Goal: Contribute content: Contribute content

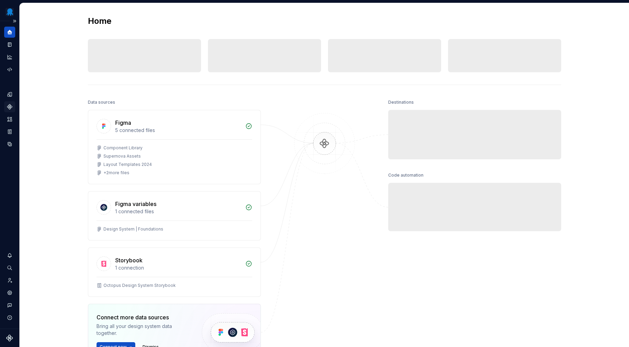
click at [8, 107] on icon "Components" at bounding box center [9, 107] width 4 height 4
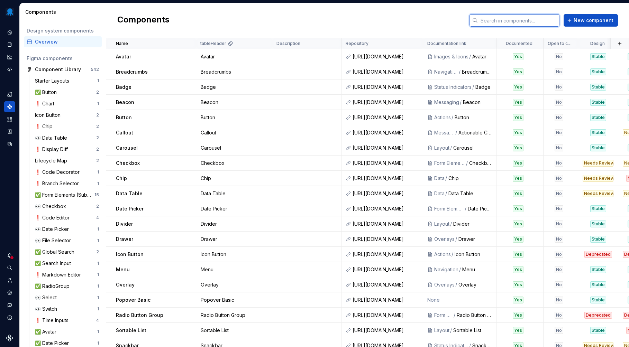
click at [537, 22] on input "text" at bounding box center [519, 20] width 82 height 12
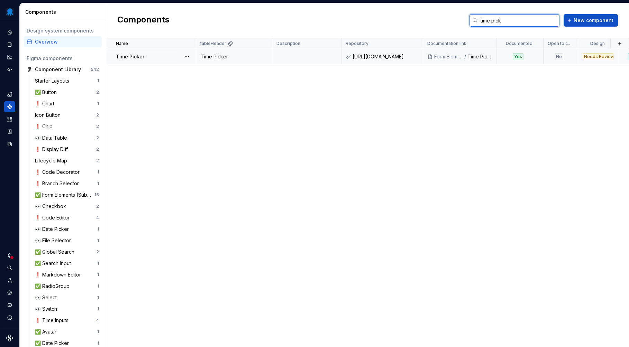
type input "time pick"
click at [293, 61] on td at bounding box center [306, 56] width 69 height 15
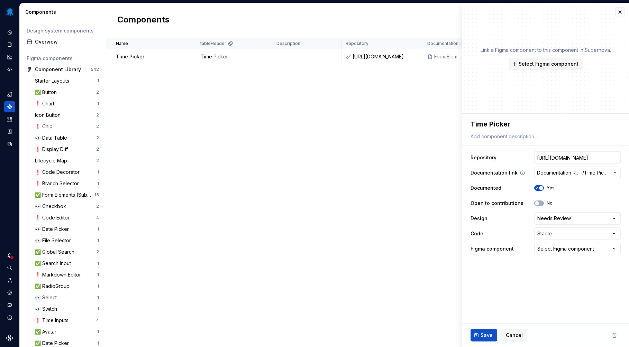
type textarea "*"
click at [555, 221] on html "Octopus Design System Design system data Components Design system components Ov…" at bounding box center [314, 173] width 629 height 347
select select "**********"
click at [574, 154] on input "[URL][DOMAIN_NAME]" at bounding box center [577, 158] width 87 height 12
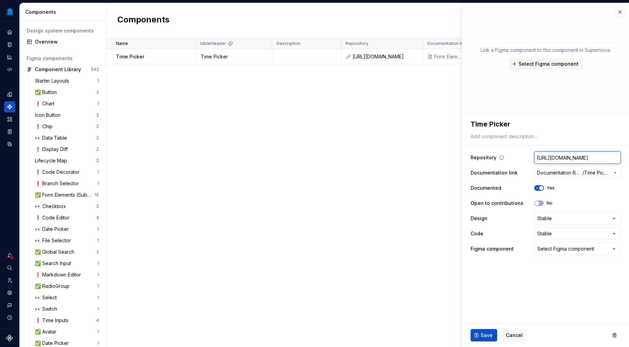
type textarea "*"
click at [576, 247] on div "Select Figma component" at bounding box center [565, 249] width 57 height 7
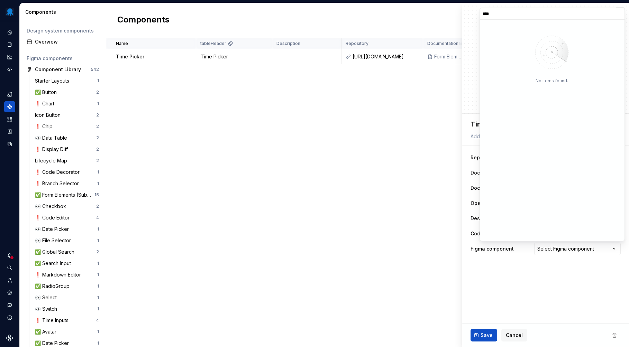
type input "****"
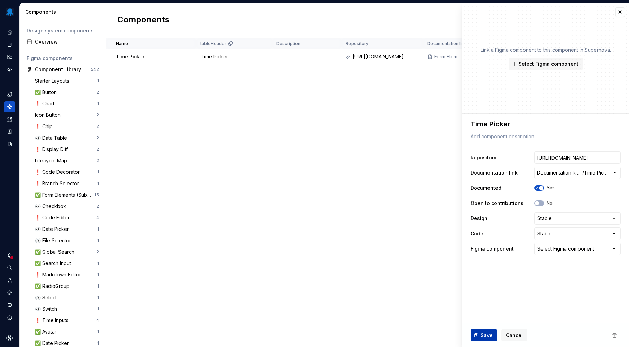
click at [489, 336] on span "Save" at bounding box center [487, 335] width 12 height 7
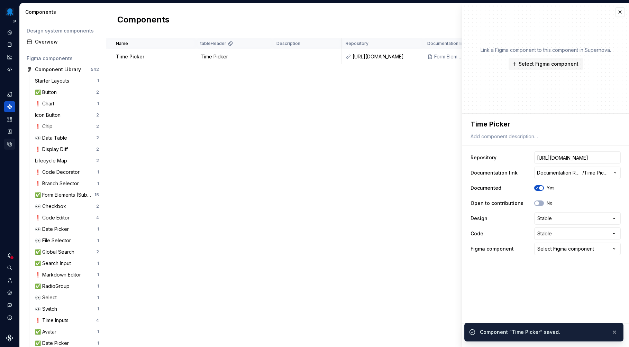
click at [10, 143] on icon "Data sources" at bounding box center [10, 144] width 4 height 4
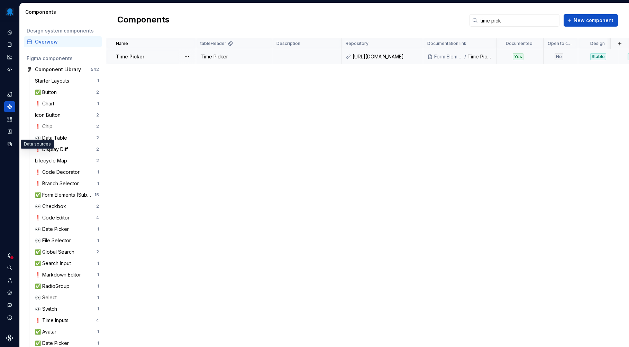
click at [299, 53] on td at bounding box center [306, 56] width 69 height 15
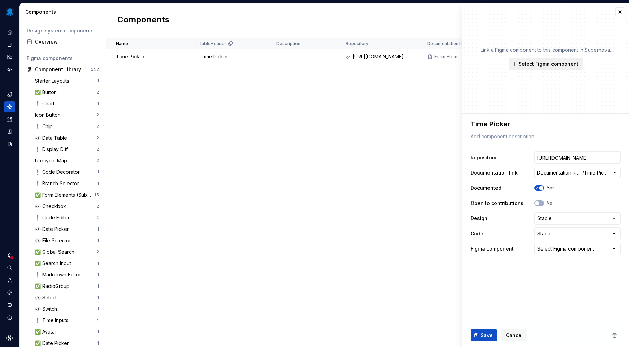
click at [547, 66] on span "Select Figma component" at bounding box center [549, 64] width 60 height 7
type textarea "*"
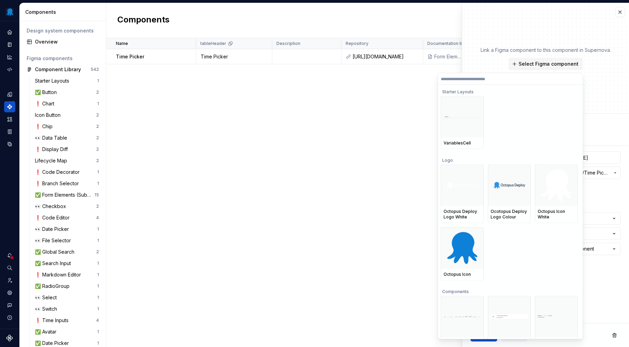
type input "*"
type textarea "*"
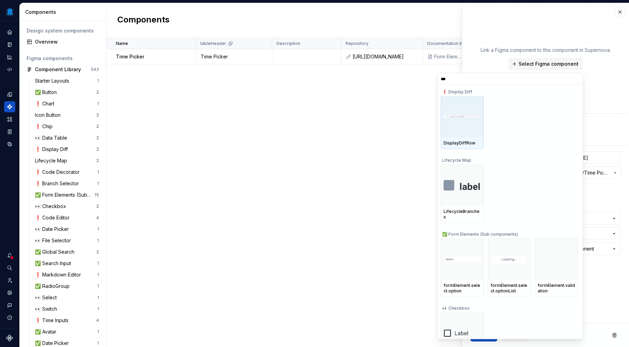
type input "****"
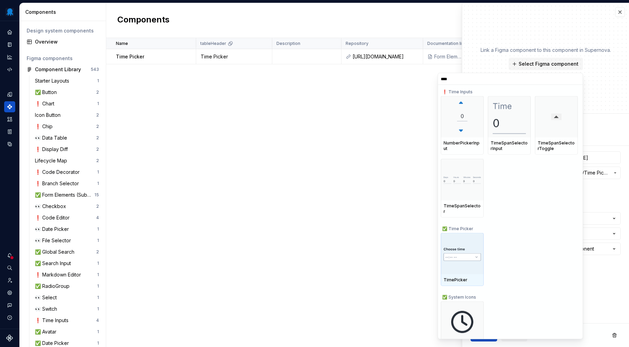
click at [460, 233] on div at bounding box center [462, 254] width 43 height 42
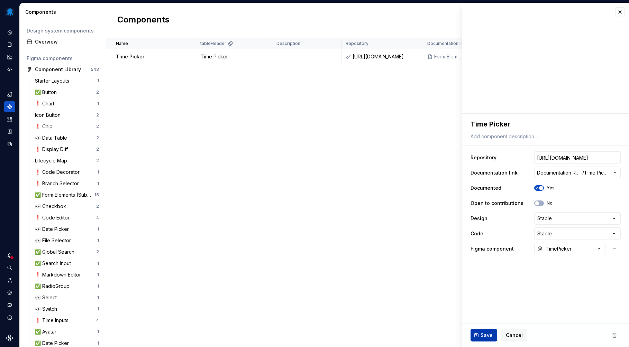
click at [490, 334] on span "Save" at bounding box center [487, 335] width 12 height 7
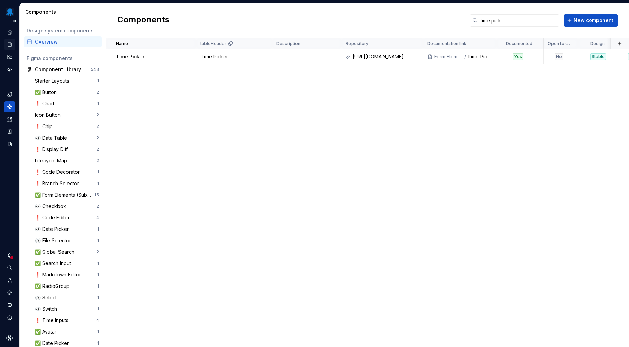
click at [7, 44] on icon "Documentation" at bounding box center [10, 45] width 6 height 6
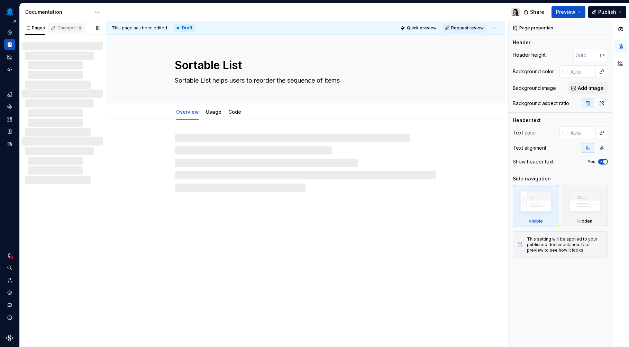
click at [61, 29] on div "Changes 8" at bounding box center [69, 28] width 25 height 6
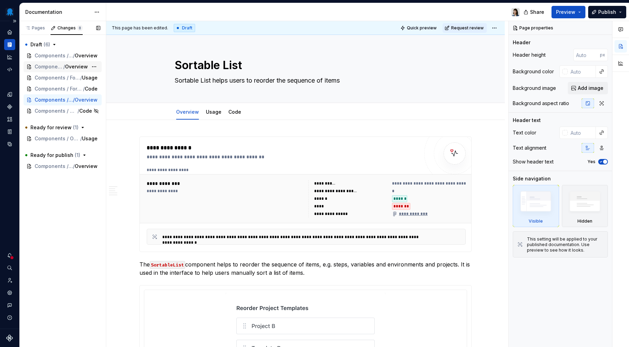
click at [52, 66] on span "Components / Form Elements / Time Picker" at bounding box center [49, 66] width 29 height 7
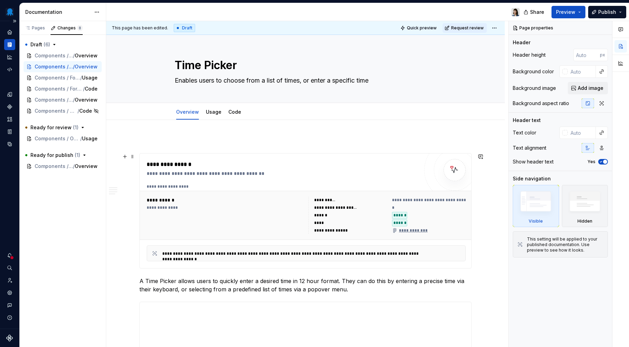
click at [301, 190] on div "**********" at bounding box center [306, 187] width 319 height 6
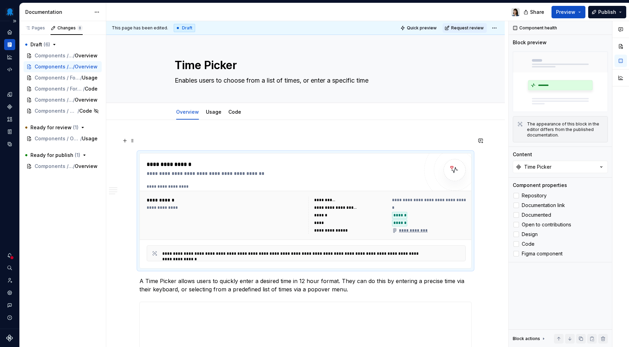
click at [184, 139] on p at bounding box center [305, 141] width 332 height 8
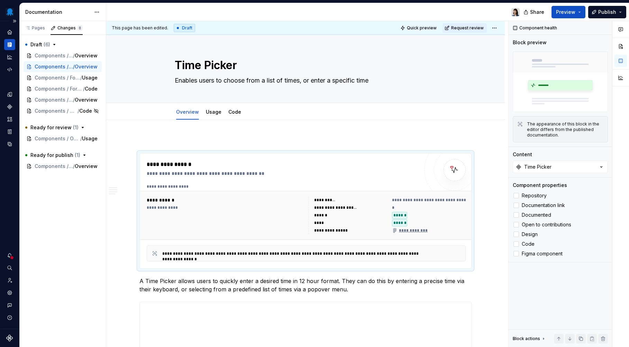
click at [143, 138] on p at bounding box center [305, 141] width 332 height 8
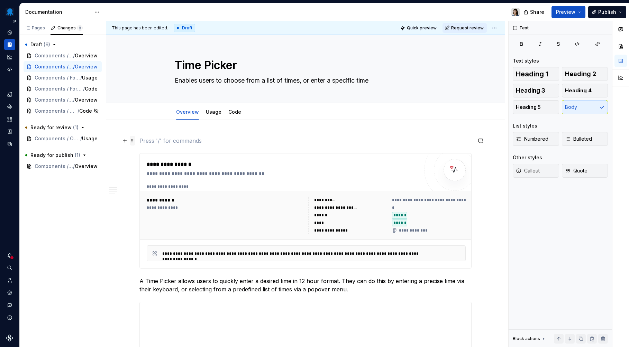
click at [134, 141] on span at bounding box center [133, 141] width 6 height 10
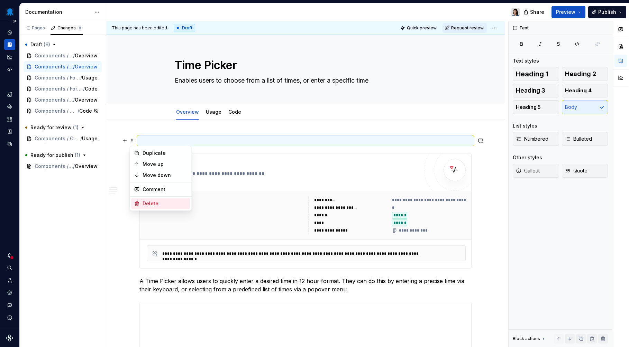
click at [164, 203] on div "Delete" at bounding box center [165, 203] width 45 height 7
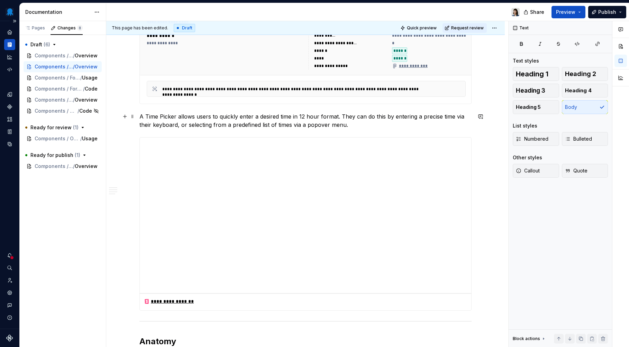
scroll to position [181, 0]
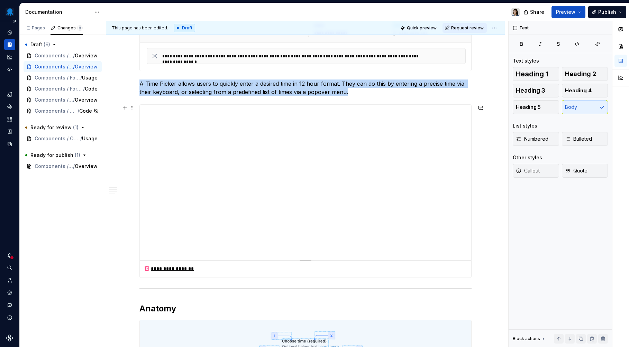
click at [317, 219] on div at bounding box center [306, 183] width 332 height 156
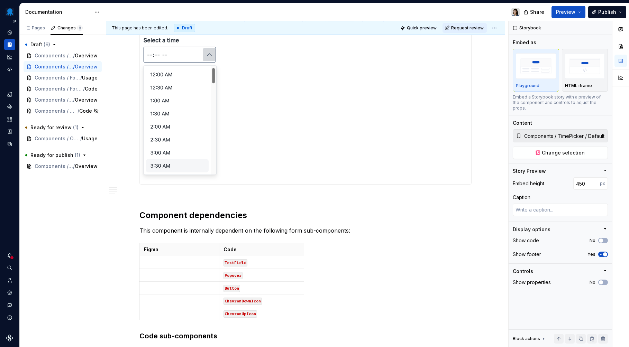
scroll to position [910, 0]
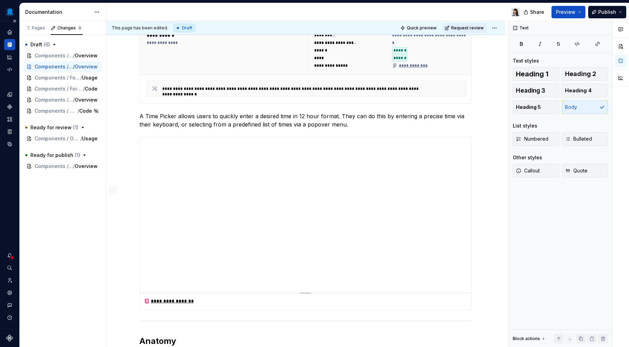
scroll to position [0, 0]
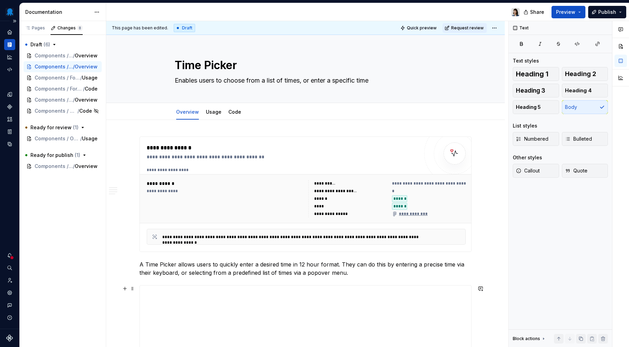
type textarea "*"
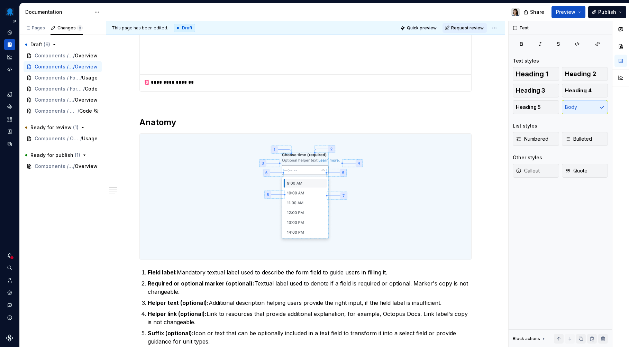
scroll to position [376, 0]
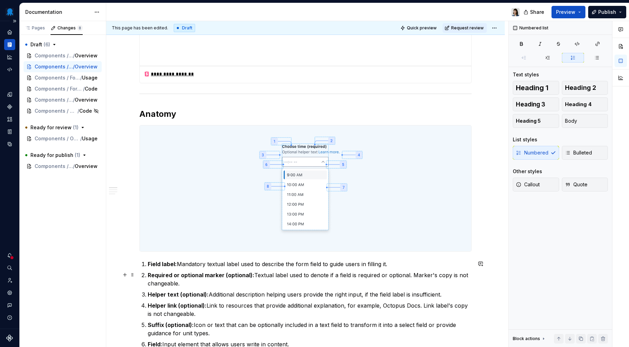
click at [242, 270] on ol "﻿﻿﻿ Field label: Mandatory textual label used to describe the form field to gui…" at bounding box center [310, 315] width 324 height 111
click at [243, 301] on ol "﻿﻿﻿ Field label: Mandatory textual label used to describe the form field to gui…" at bounding box center [310, 315] width 324 height 111
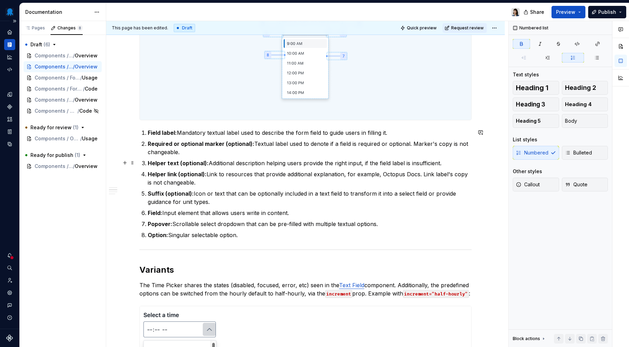
scroll to position [524, 0]
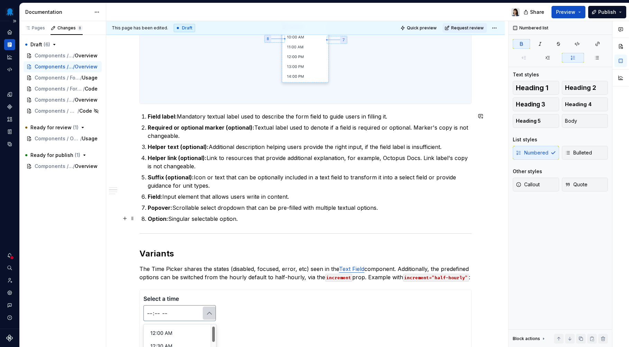
click at [243, 219] on p "﻿﻿﻿ Option: Singular selectable option." at bounding box center [310, 219] width 324 height 8
drag, startPoint x: 241, startPoint y: 219, endPoint x: 147, endPoint y: 115, distance: 140.6
click at [148, 115] on ol "﻿﻿﻿ Field label: Mandatory textual label used to describe the form field to gui…" at bounding box center [310, 167] width 324 height 111
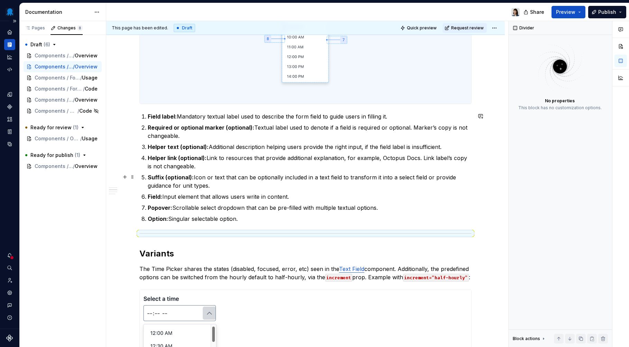
click at [208, 191] on ol "Field label: Mandatory textual label used to describe the form field to guide u…" at bounding box center [310, 167] width 324 height 111
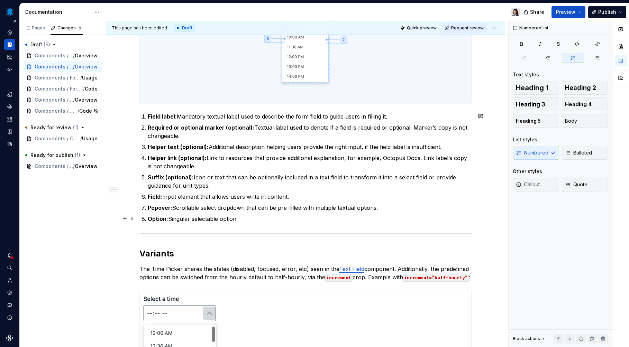
click at [200, 222] on p "Option: Singular selectable option." at bounding box center [310, 219] width 324 height 8
click at [203, 219] on p "Option: Singular selectable option." at bounding box center [310, 219] width 324 height 8
click at [277, 223] on p "Option: Singular selectable option." at bounding box center [310, 219] width 324 height 8
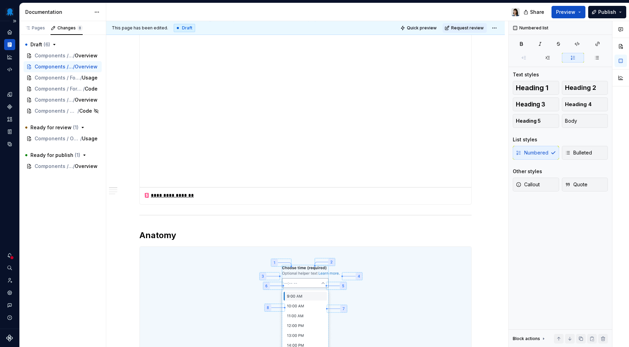
scroll to position [423, 0]
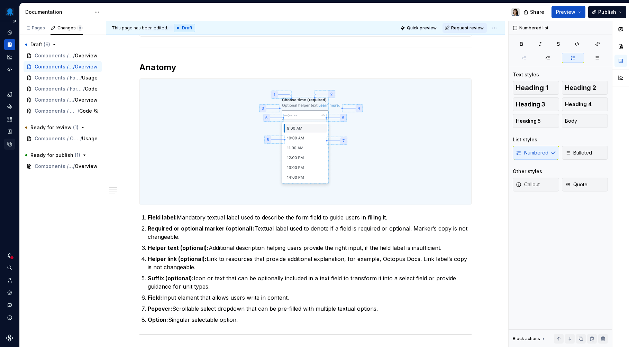
click at [9, 145] on icon "Data sources" at bounding box center [10, 144] width 4 height 4
click at [248, 119] on img at bounding box center [306, 142] width 332 height 126
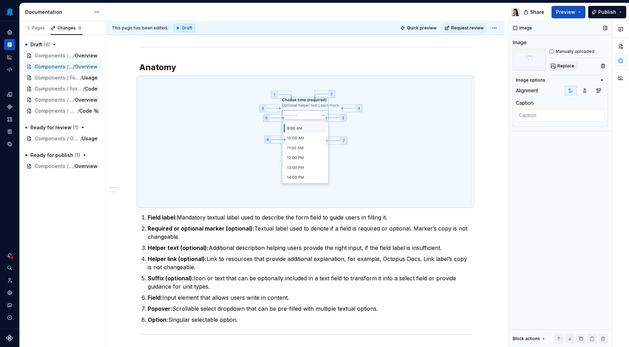
click at [561, 65] on span "Replace" at bounding box center [565, 66] width 17 height 6
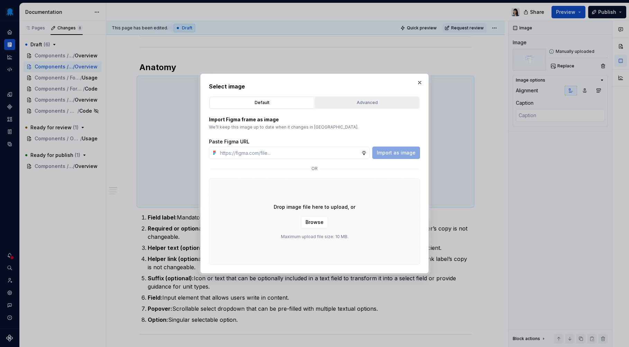
click at [348, 103] on div "Advanced" at bounding box center [367, 102] width 100 height 7
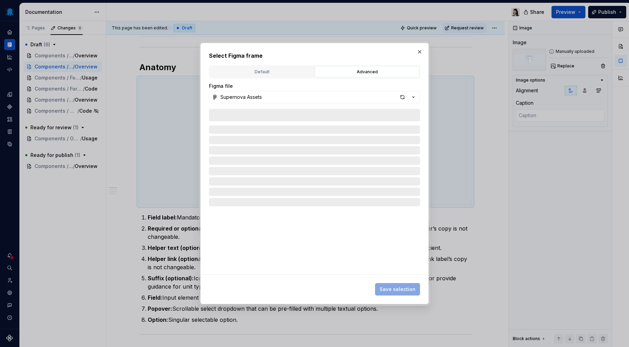
type textarea "*"
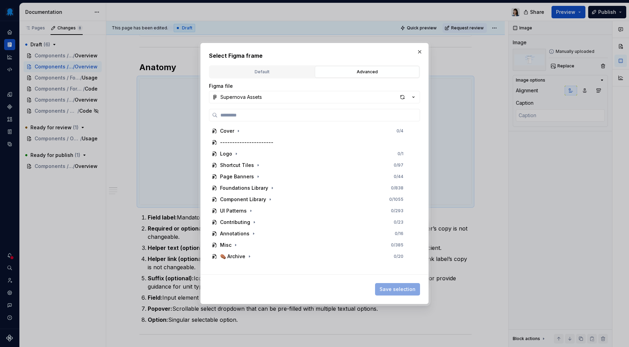
click at [279, 116] on input "search" at bounding box center [319, 115] width 202 height 7
type input "**********"
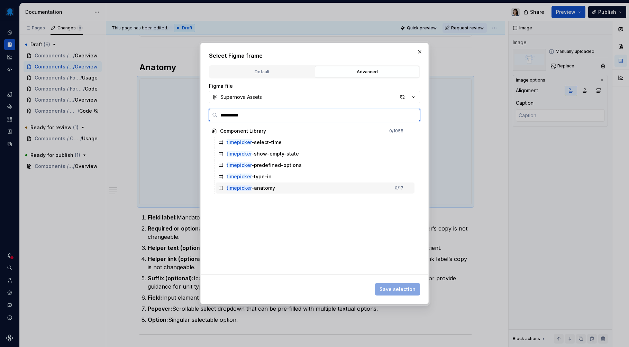
click at [289, 188] on div "timepicker -anatomy 0 / 17" at bounding box center [315, 188] width 199 height 11
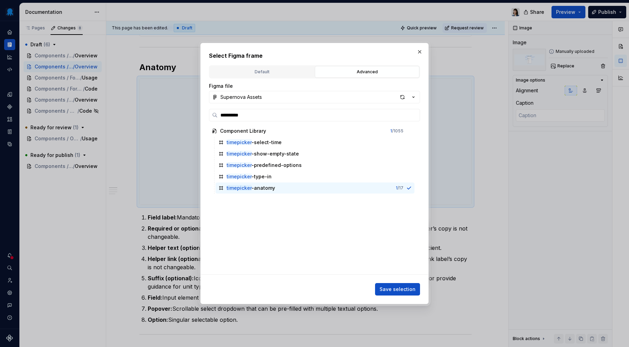
click at [399, 289] on span "Save selection" at bounding box center [398, 289] width 36 height 7
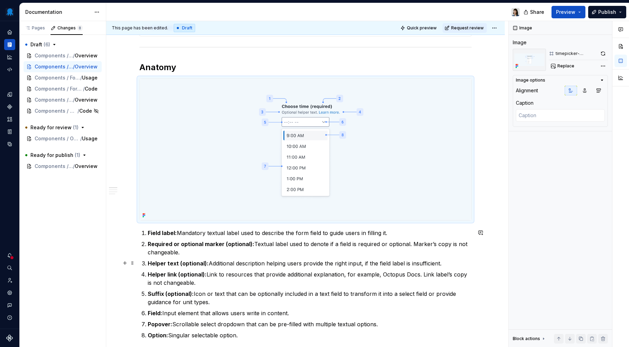
click at [309, 262] on p "Helper text (optional): Additional description helping users provide the right …" at bounding box center [310, 264] width 324 height 8
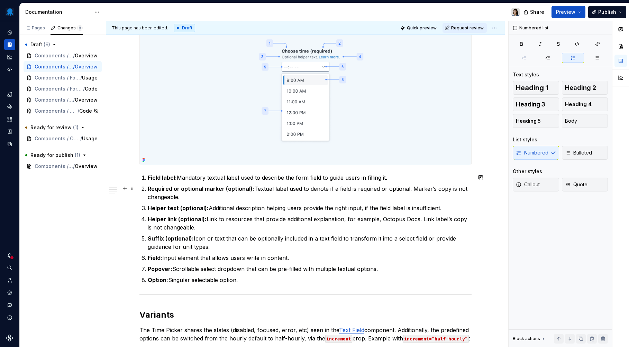
scroll to position [476, 0]
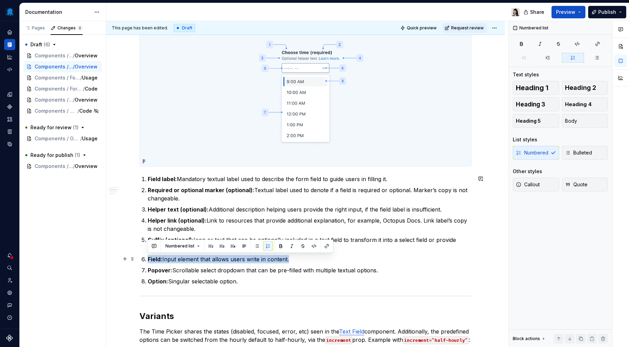
drag, startPoint x: 266, startPoint y: 258, endPoint x: 118, endPoint y: 262, distance: 148.5
click at [118, 262] on div "**********" at bounding box center [305, 223] width 399 height 1158
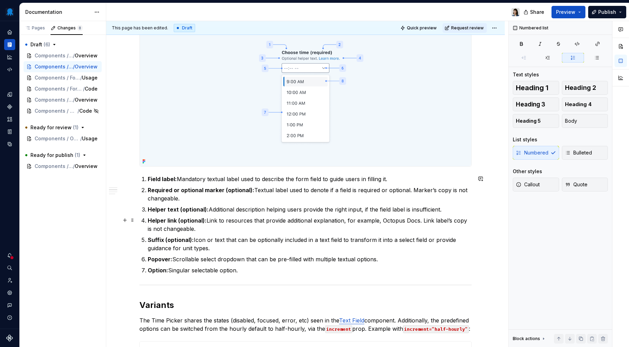
drag, startPoint x: 226, startPoint y: 219, endPoint x: 225, endPoint y: 224, distance: 5.5
click at [226, 220] on p "Helper link (optional): Link to resources that provide additional explanation, …" at bounding box center [310, 225] width 324 height 17
click at [211, 235] on ol "Field label: Mandatory textual label used to describe the form field to guide u…" at bounding box center [310, 225] width 324 height 100
click at [215, 230] on p "Helper link (optional): Link to resources that provide additional explanation, …" at bounding box center [310, 225] width 324 height 17
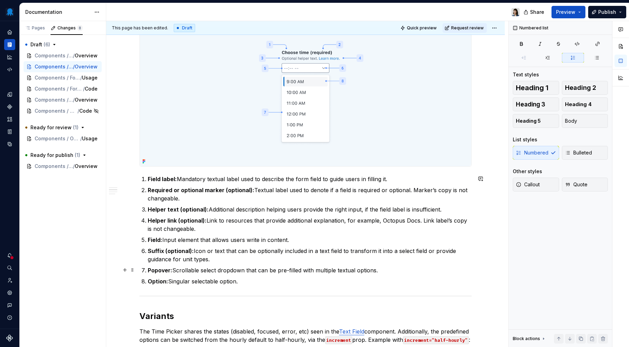
click at [240, 268] on p "Popover: Scrollable select dropdown that can be pre-filled with multiple textua…" at bounding box center [310, 270] width 324 height 8
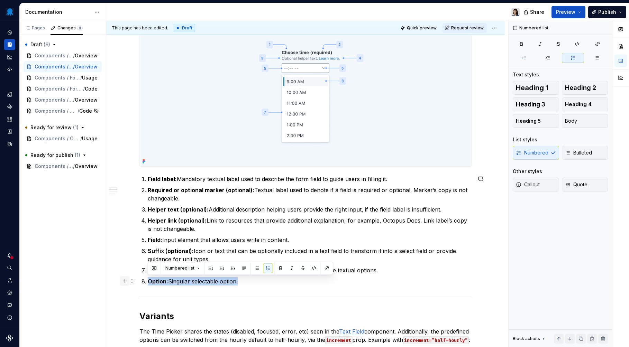
drag, startPoint x: 243, startPoint y: 283, endPoint x: 122, endPoint y: 279, distance: 121.5
click at [139, 279] on div "**********" at bounding box center [305, 178] width 332 height 1037
click at [287, 287] on div "**********" at bounding box center [305, 174] width 332 height 1029
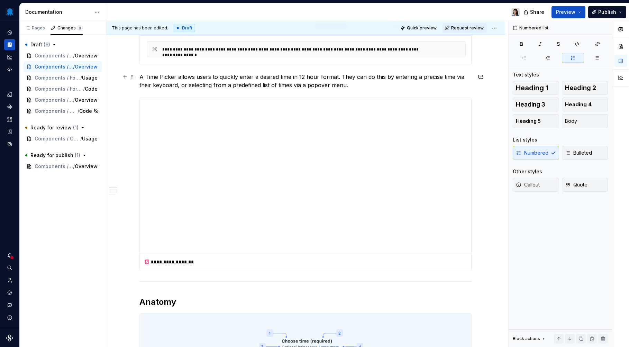
scroll to position [0, 0]
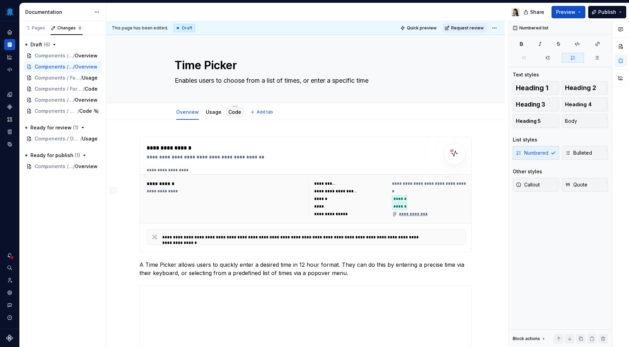
click at [229, 110] on link "Code" at bounding box center [234, 112] width 13 height 6
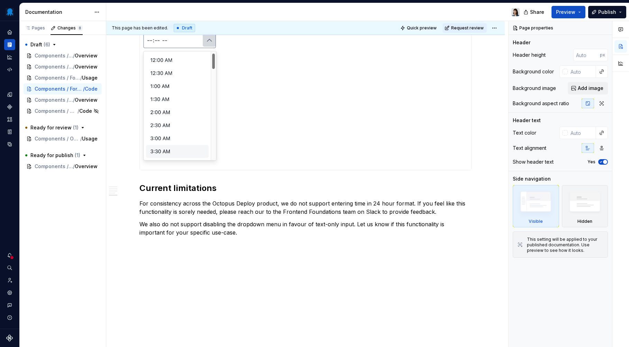
scroll to position [529, 0]
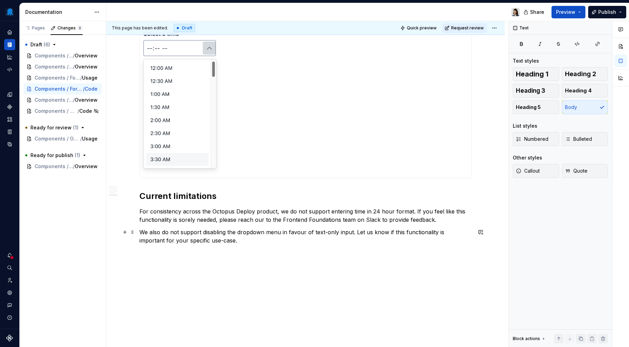
click at [307, 243] on p "We also do not support disabling the dropdown menu in favour of text-only input…" at bounding box center [305, 236] width 332 height 17
click at [299, 233] on p "We also do not support disabling the dropdown menu in favour of text-only input…" at bounding box center [305, 236] width 332 height 17
click at [294, 233] on p "We also do not support disabling the dropdown menu in favour of text-only input…" at bounding box center [305, 236] width 332 height 17
click at [227, 243] on p "We also do not support disabling the dropdown menu in favour of text-only input…" at bounding box center [305, 236] width 332 height 17
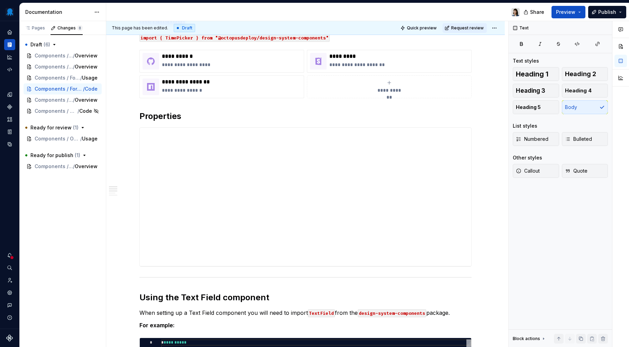
scroll to position [0, 0]
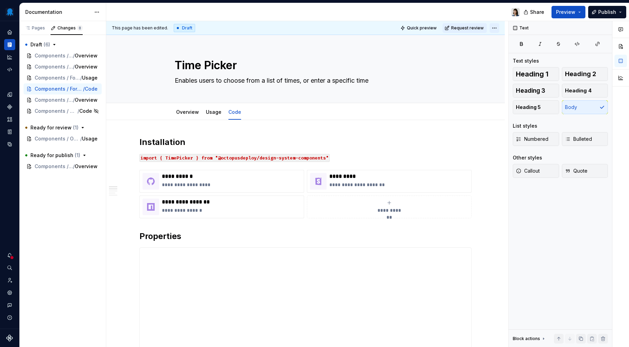
click at [497, 27] on html "Octopus Design System Design system data Documentation Share Preview Publish Pa…" at bounding box center [314, 173] width 629 height 347
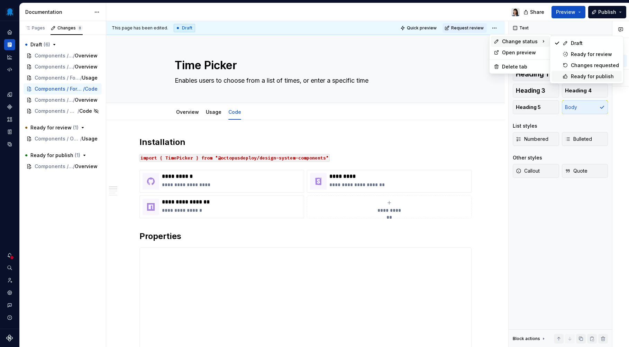
click at [582, 76] on div "Ready for publish" at bounding box center [595, 76] width 48 height 7
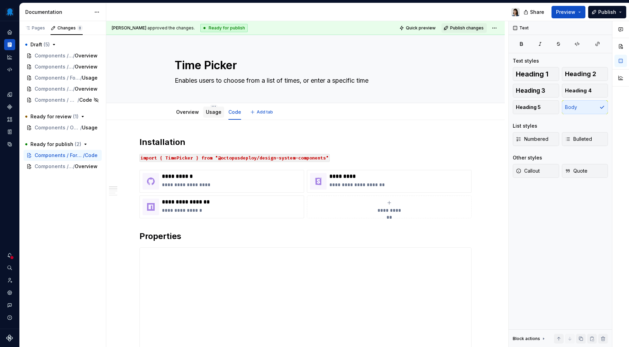
click at [215, 112] on link "Usage" at bounding box center [214, 112] width 16 height 6
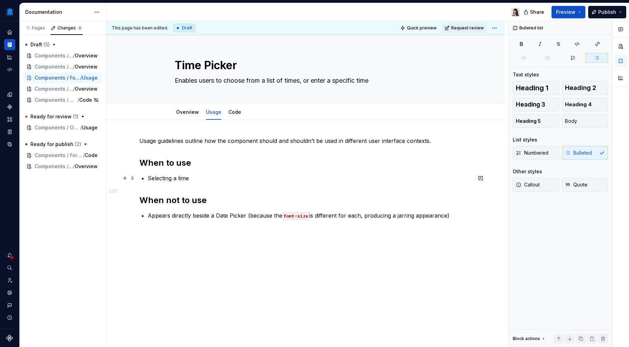
click at [233, 181] on p "Selecting a time" at bounding box center [310, 178] width 324 height 8
click at [211, 238] on div "Usage guidelines outline how the component should and shouldn’t be used in diff…" at bounding box center [305, 226] width 399 height 212
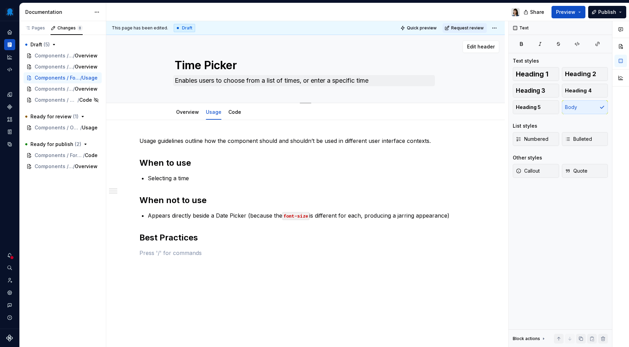
type textarea "*"
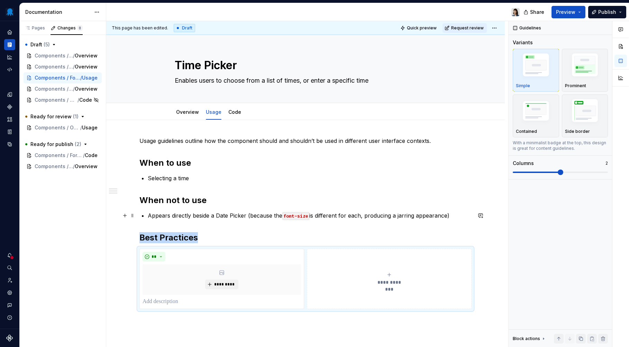
scroll to position [64, 0]
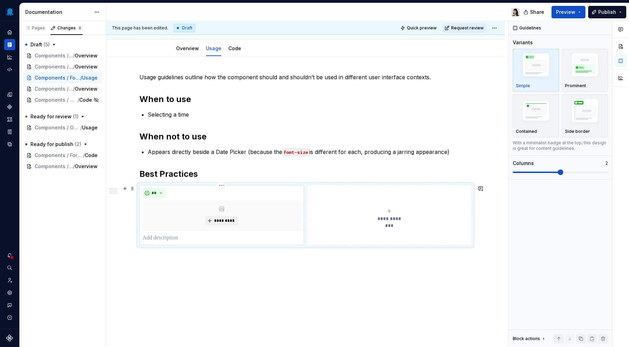
click at [179, 237] on p at bounding box center [222, 238] width 158 height 8
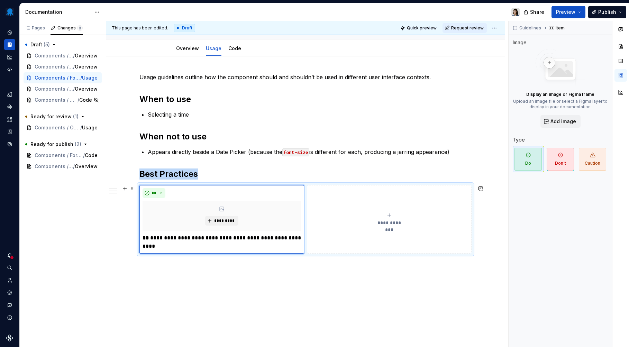
click at [336, 249] on button "**********" at bounding box center [389, 219] width 165 height 69
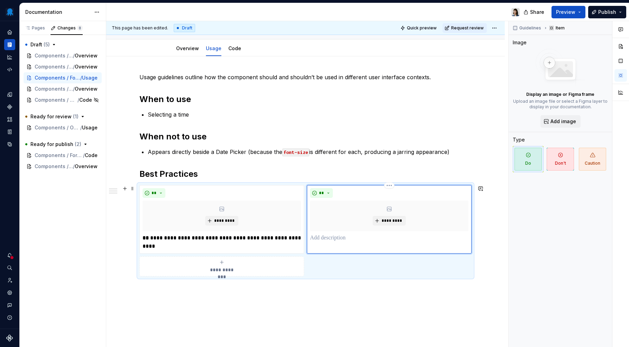
click at [342, 241] on p at bounding box center [389, 238] width 158 height 8
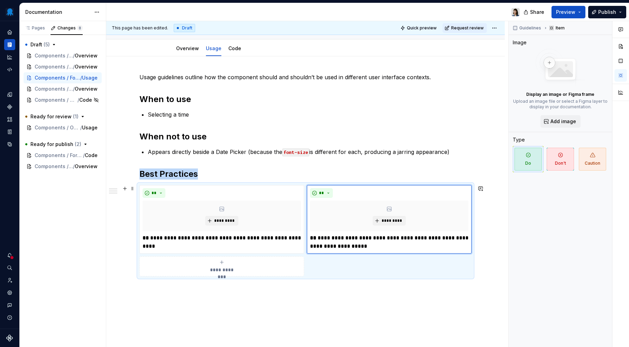
click at [216, 270] on span "**********" at bounding box center [222, 269] width 32 height 7
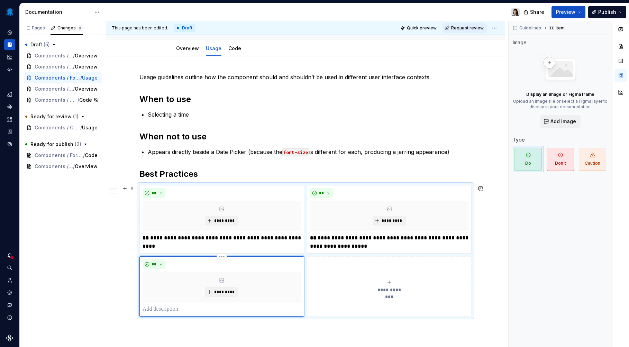
click at [165, 310] on p at bounding box center [222, 309] width 158 height 8
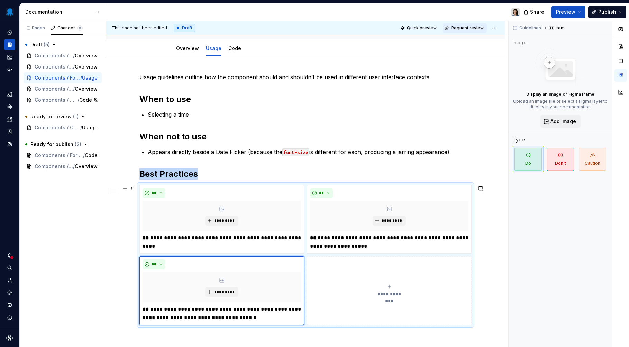
click at [343, 317] on button "**********" at bounding box center [389, 290] width 165 height 69
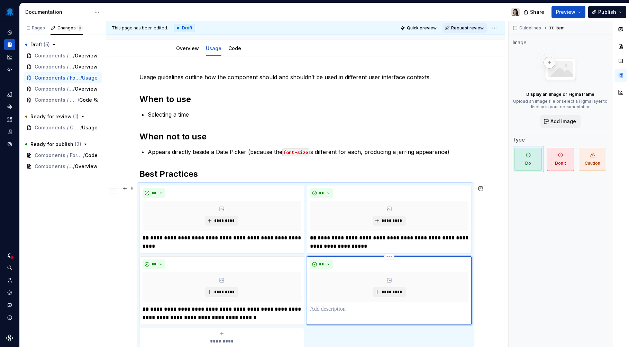
click at [349, 308] on p at bounding box center [389, 309] width 158 height 8
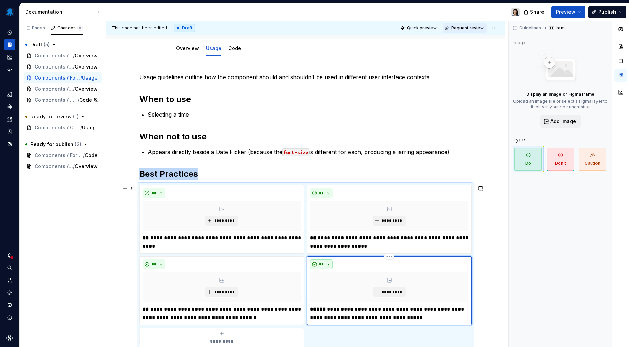
click at [324, 262] on button "**" at bounding box center [321, 265] width 23 height 10
click at [334, 289] on div "Don't" at bounding box center [337, 288] width 13 height 7
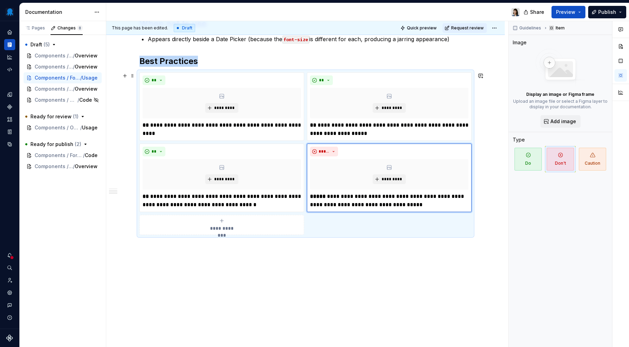
click at [218, 228] on span "**********" at bounding box center [222, 228] width 32 height 7
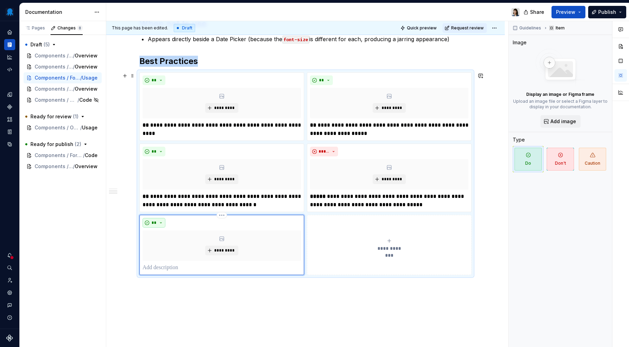
click at [162, 223] on button "**" at bounding box center [154, 223] width 23 height 10
click at [177, 244] on div "Don't" at bounding box center [182, 247] width 37 height 7
click at [175, 267] on p at bounding box center [222, 268] width 158 height 8
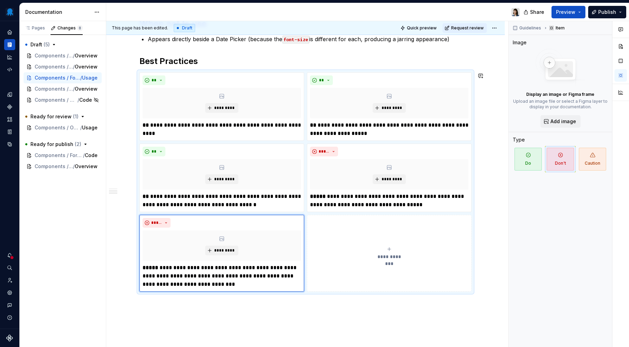
click at [135, 303] on div "**********" at bounding box center [305, 174] width 399 height 461
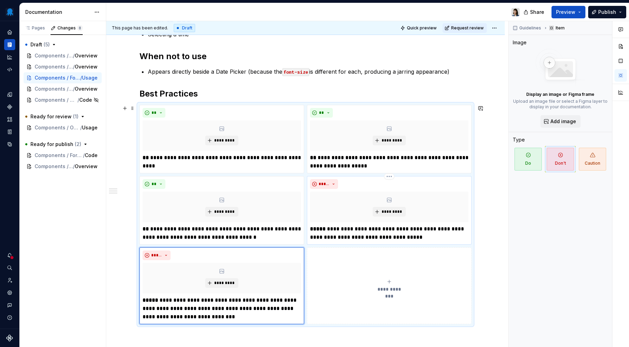
scroll to position [149, 0]
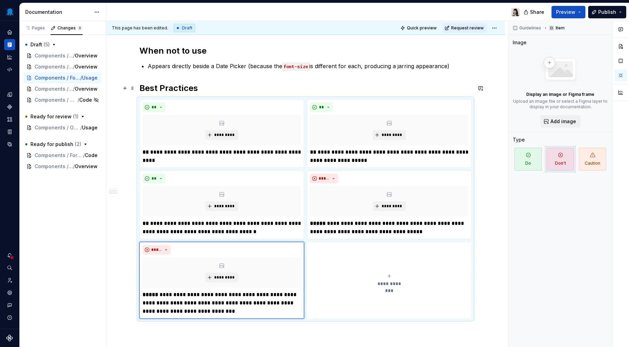
click at [314, 89] on h2 "Best Practices" at bounding box center [305, 88] width 332 height 11
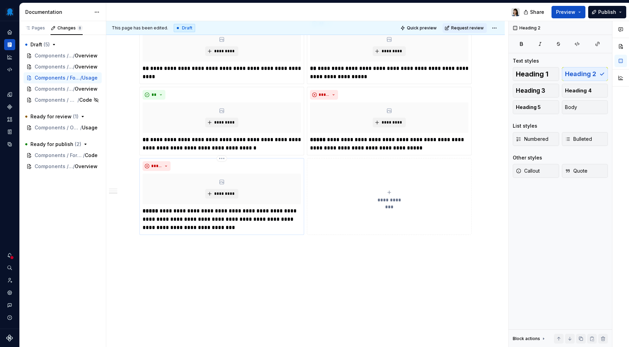
scroll to position [173, 0]
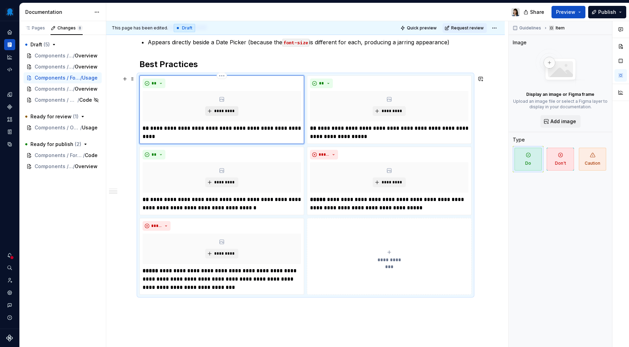
click at [223, 109] on span "*********" at bounding box center [224, 111] width 21 height 6
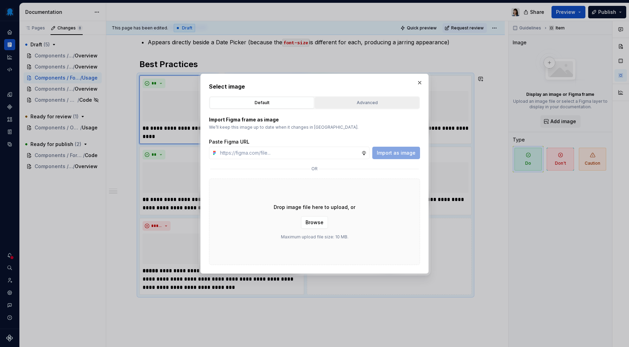
click at [358, 101] on div "Advanced" at bounding box center [367, 102] width 100 height 7
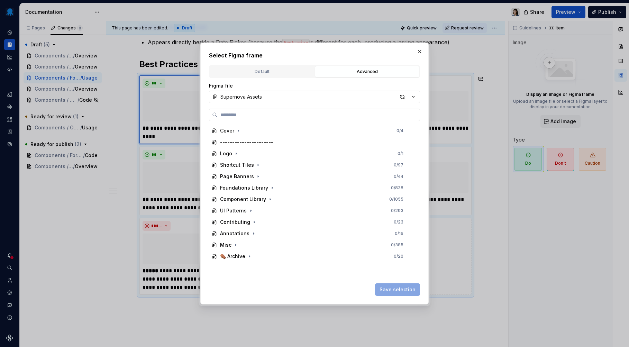
type textarea "*"
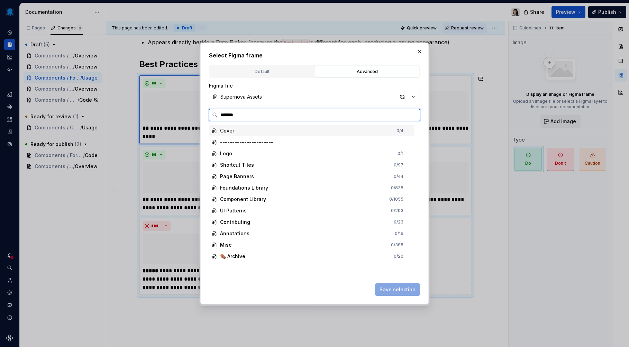
type input "********"
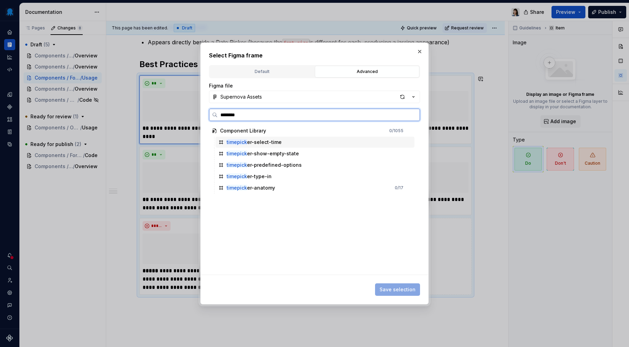
click at [287, 144] on div "timepick er-select-time" at bounding box center [315, 142] width 199 height 11
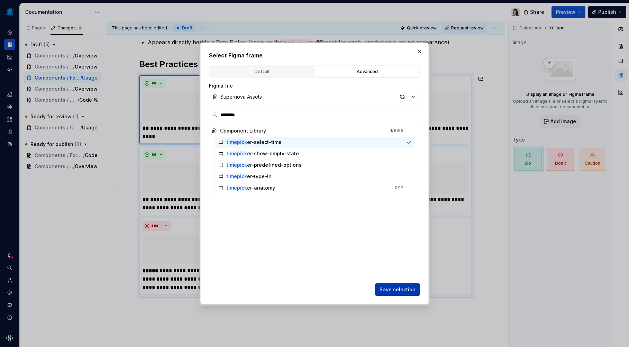
click at [396, 291] on span "Save selection" at bounding box center [398, 289] width 36 height 7
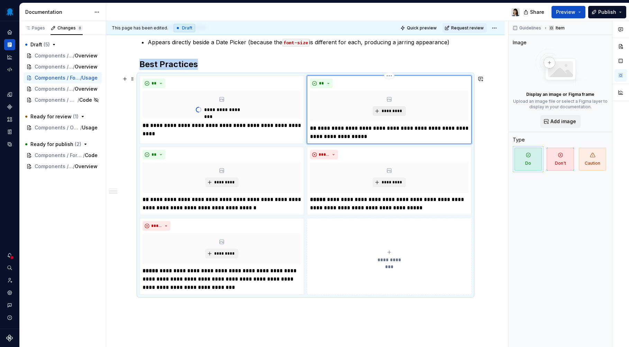
click at [390, 110] on span "*********" at bounding box center [391, 111] width 21 height 6
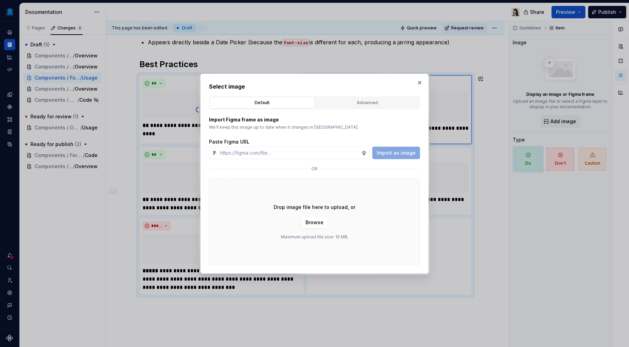
click at [362, 101] on div "Advanced" at bounding box center [367, 102] width 100 height 7
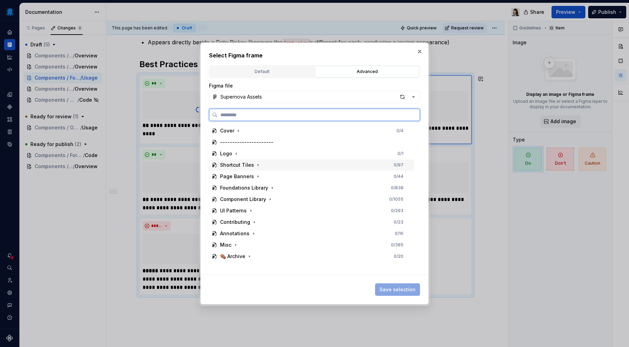
type textarea "*"
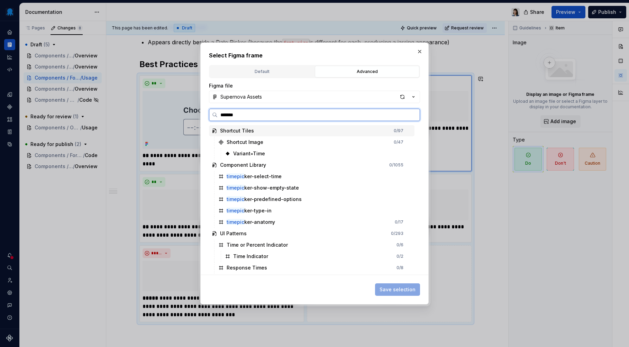
type input "********"
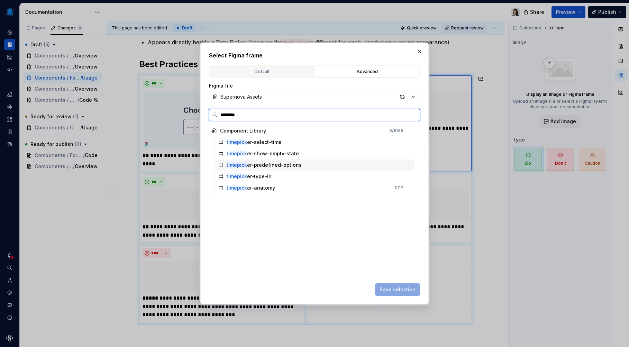
click at [284, 166] on div "timepick er-predefined-options" at bounding box center [264, 165] width 75 height 7
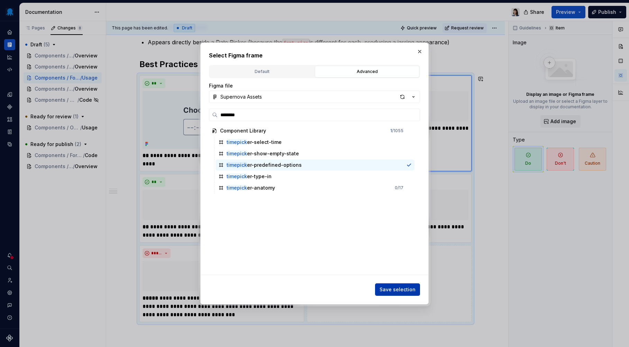
click at [403, 290] on span "Save selection" at bounding box center [398, 289] width 36 height 7
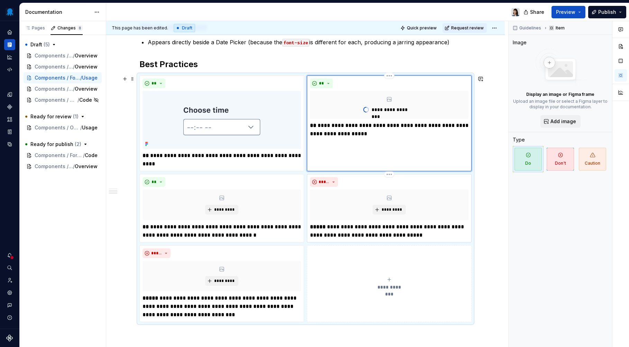
type textarea "*"
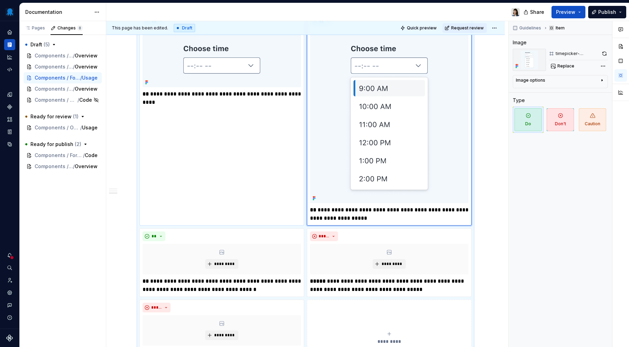
scroll to position [268, 0]
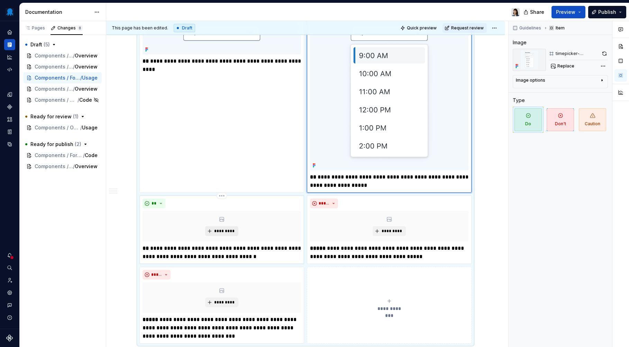
click at [222, 228] on button "*********" at bounding box center [221, 231] width 33 height 10
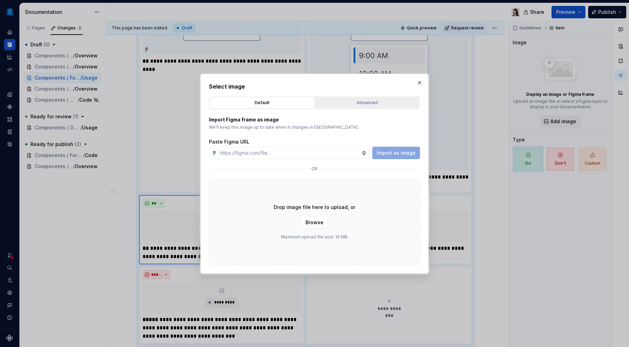
click at [350, 101] on div "Advanced" at bounding box center [367, 102] width 100 height 7
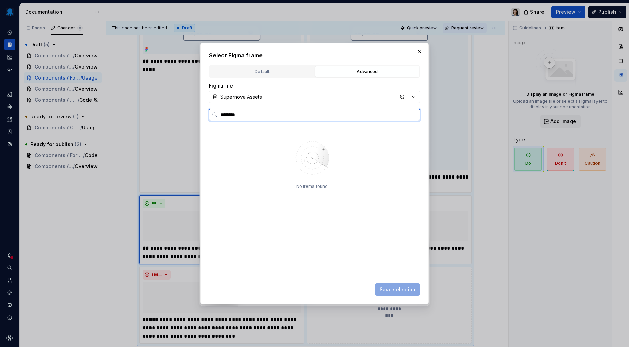
type input "********"
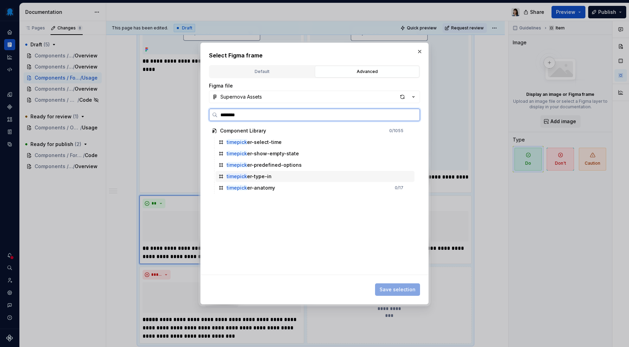
click at [304, 175] on div "timepick er-type-in" at bounding box center [315, 176] width 199 height 11
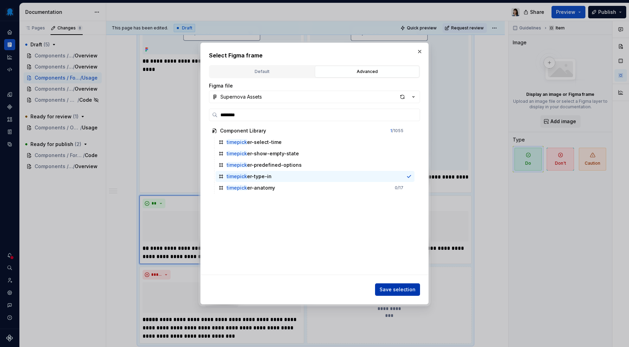
click at [411, 287] on span "Save selection" at bounding box center [398, 289] width 36 height 7
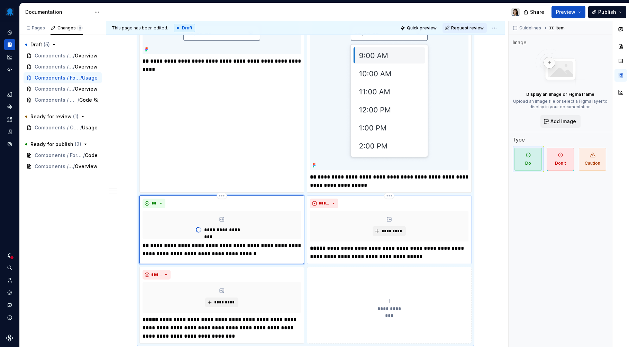
type textarea "*"
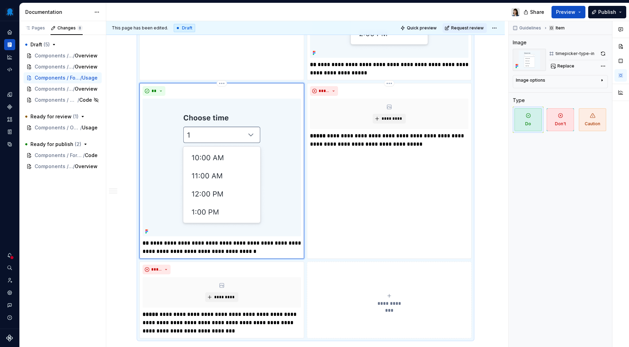
scroll to position [410, 0]
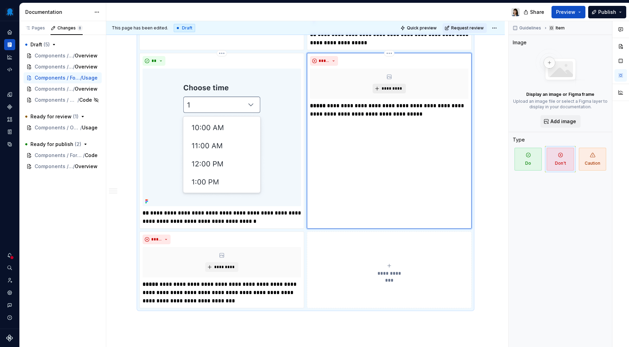
click at [378, 90] on button "*********" at bounding box center [389, 89] width 33 height 10
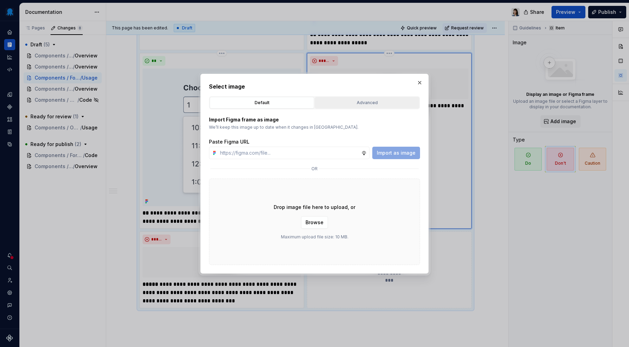
click at [355, 108] on button "Advanced" at bounding box center [367, 103] width 105 height 12
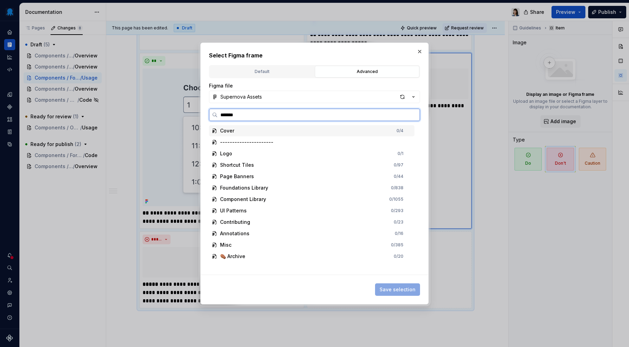
type input "********"
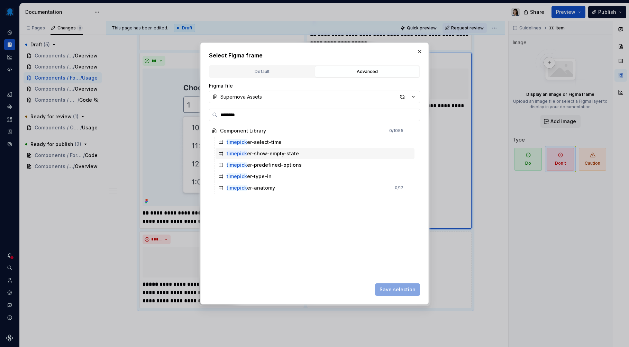
type textarea "*"
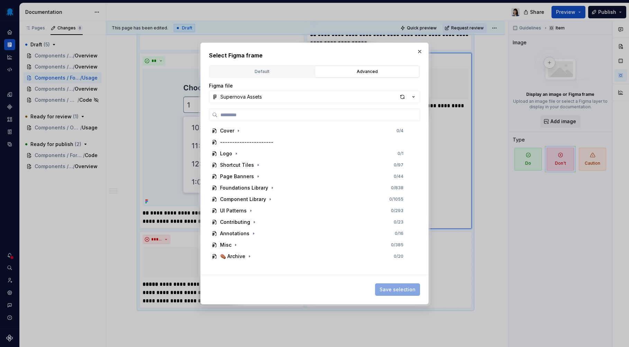
click at [421, 52] on button "button" at bounding box center [420, 52] width 10 height 10
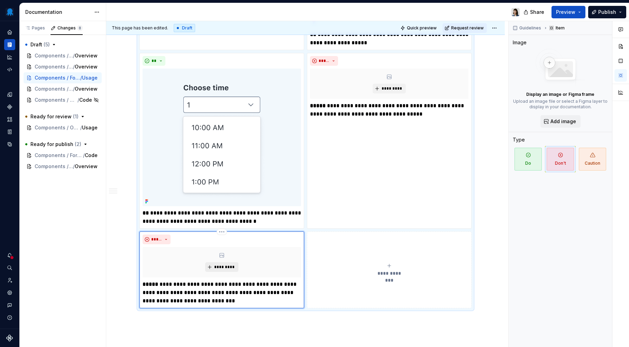
click at [215, 267] on span "*********" at bounding box center [224, 267] width 21 height 6
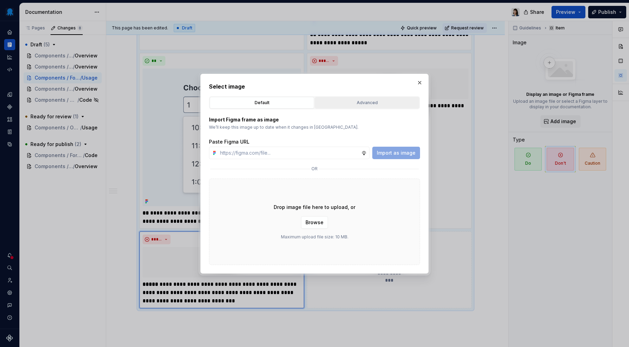
type textarea "*"
click at [356, 98] on button "Advanced" at bounding box center [367, 103] width 105 height 12
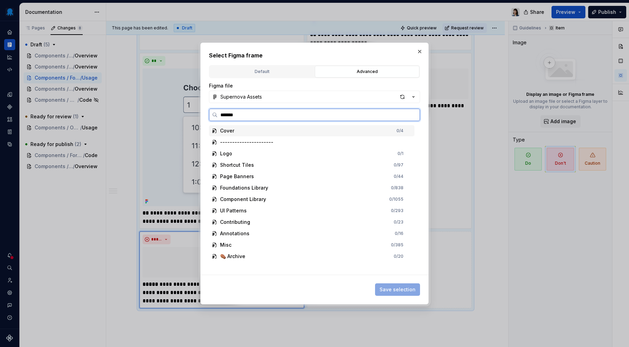
type input "********"
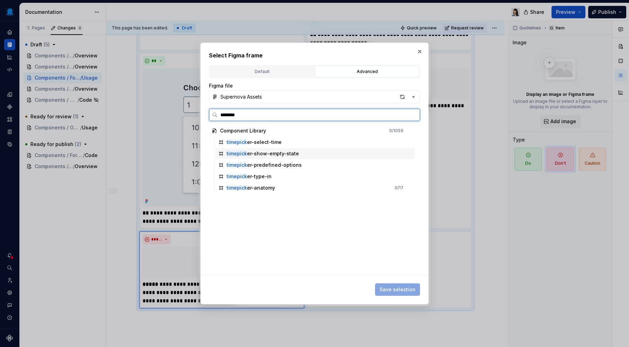
click at [279, 152] on div "timepick er-show-empty-state" at bounding box center [263, 153] width 72 height 7
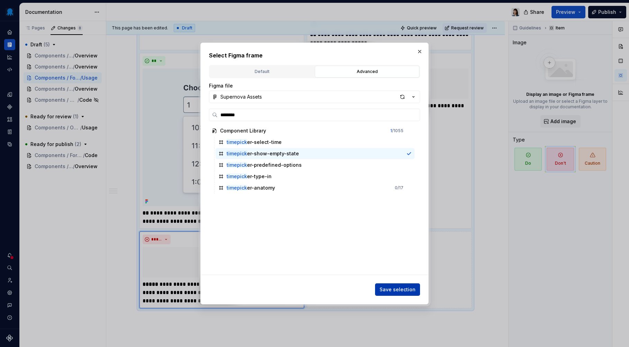
click at [397, 284] on button "Save selection" at bounding box center [397, 289] width 45 height 12
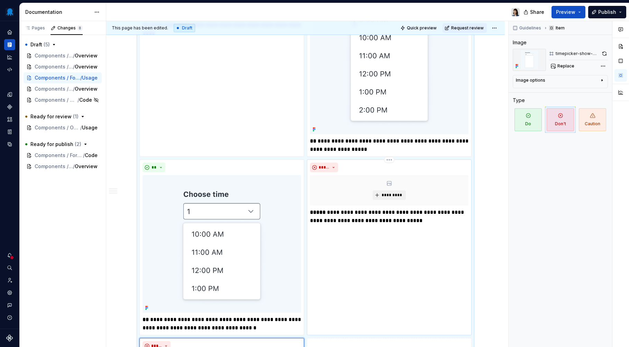
scroll to position [399, 0]
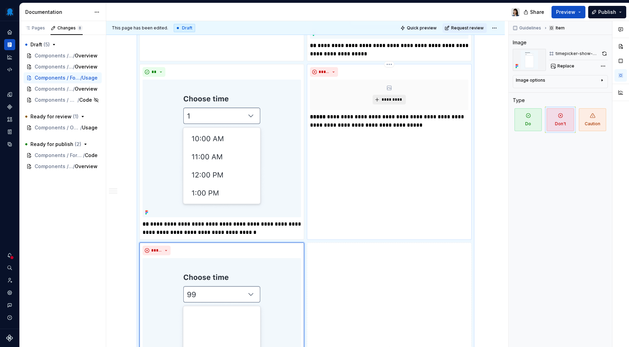
click at [397, 99] on span "*********" at bounding box center [391, 100] width 21 height 6
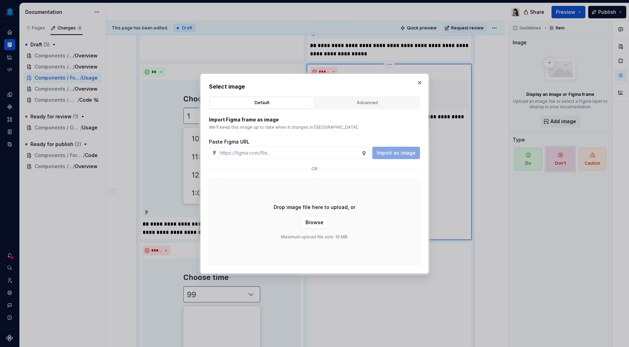
click at [373, 101] on div "Advanced" at bounding box center [367, 102] width 100 height 7
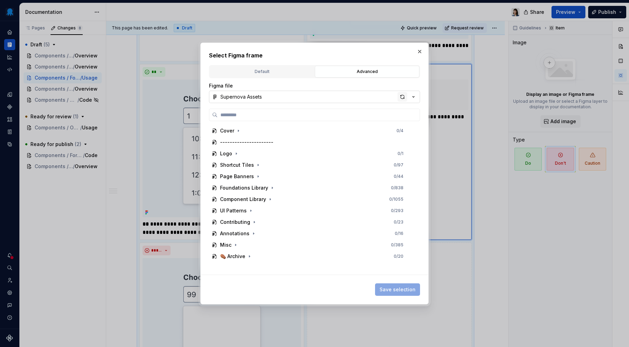
click at [402, 98] on div "button" at bounding box center [403, 97] width 10 height 10
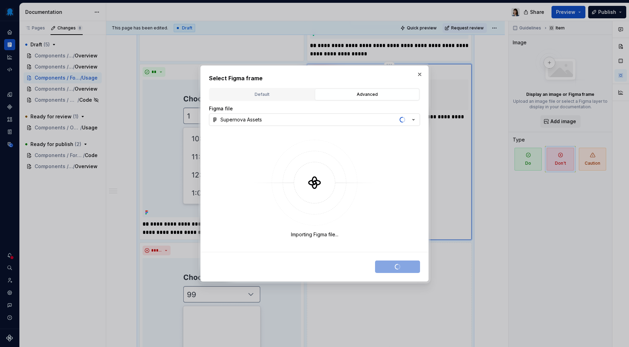
type textarea "*"
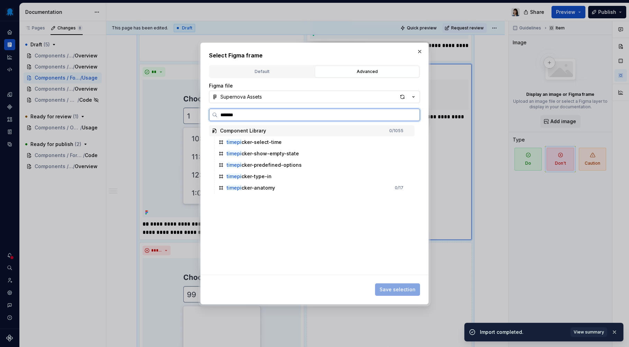
type input "********"
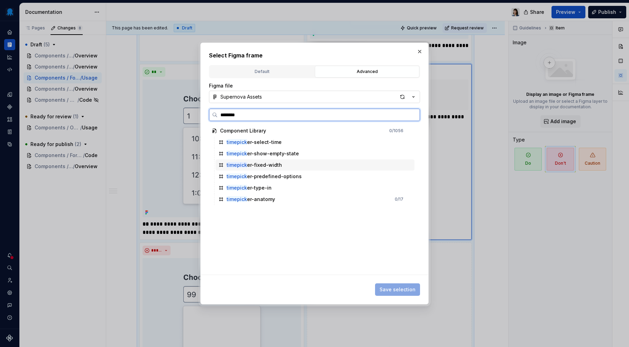
click at [304, 161] on div "timepick er-fixed-width" at bounding box center [315, 165] width 199 height 11
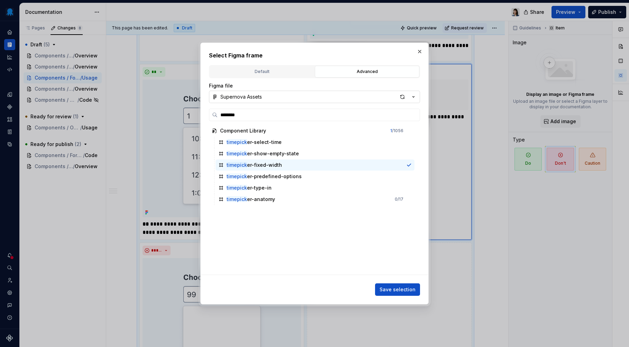
click at [400, 284] on button "Save selection" at bounding box center [397, 289] width 45 height 12
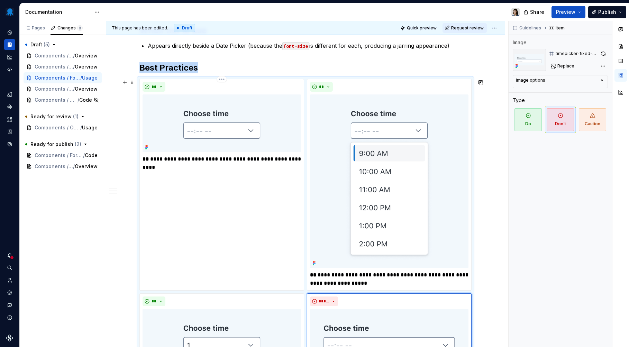
scroll to position [0, 0]
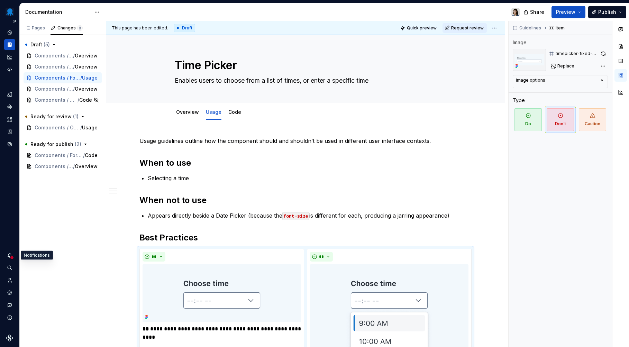
click at [12, 256] on div at bounding box center [12, 257] width 4 height 4
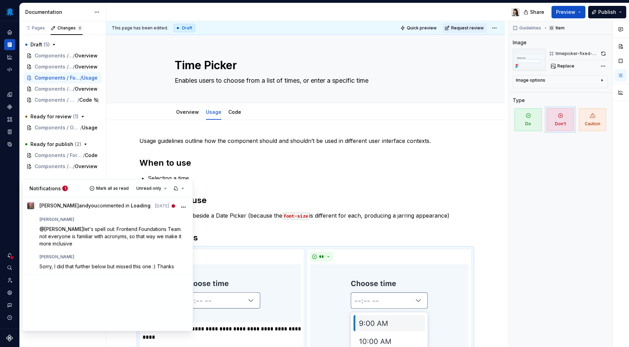
click at [317, 168] on html "Octopus Design System Design system data Documentation Share Preview Publish Pa…" at bounding box center [314, 173] width 629 height 347
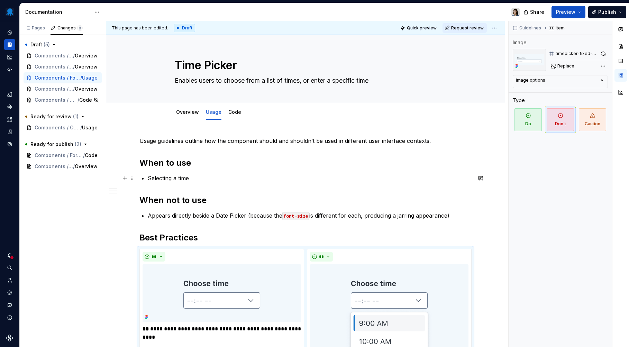
click at [214, 178] on p "Selecting a time" at bounding box center [310, 178] width 324 height 8
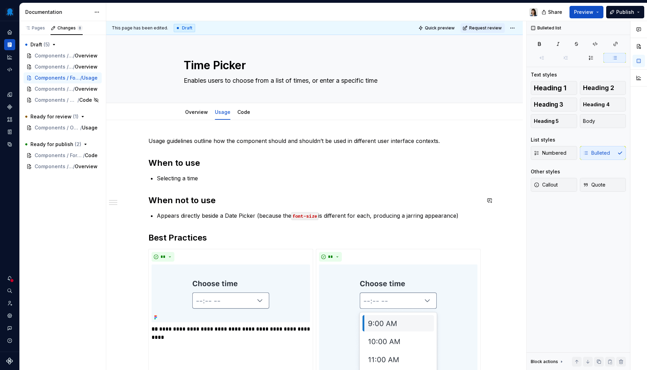
drag, startPoint x: 212, startPoint y: 180, endPoint x: 151, endPoint y: 179, distance: 60.9
click at [200, 179] on p "Choose a specific time from a predefined list." at bounding box center [319, 178] width 324 height 8
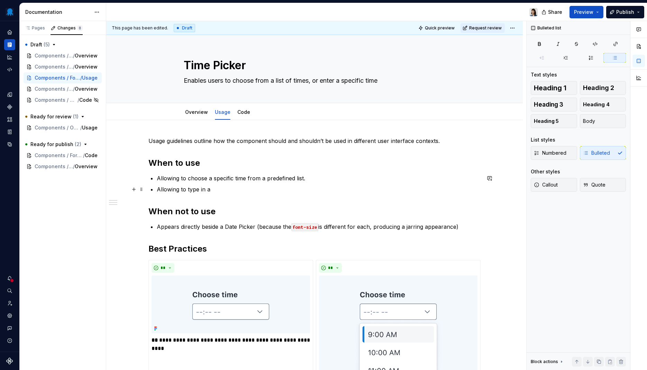
click at [228, 190] on p "Allowing to type in a" at bounding box center [319, 189] width 324 height 8
click at [227, 226] on p "Appears directly beside a Date Picker (because the font-size is different for e…" at bounding box center [319, 226] width 324 height 8
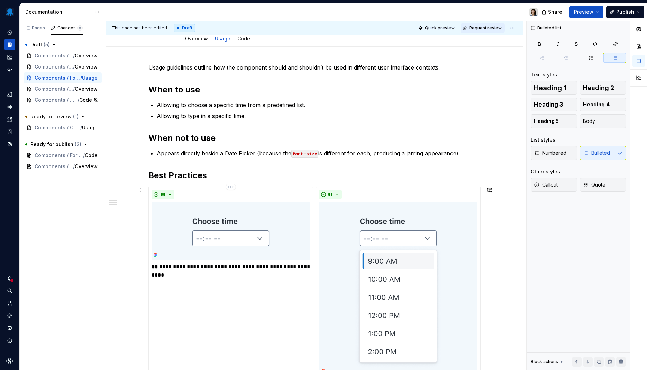
scroll to position [4, 0]
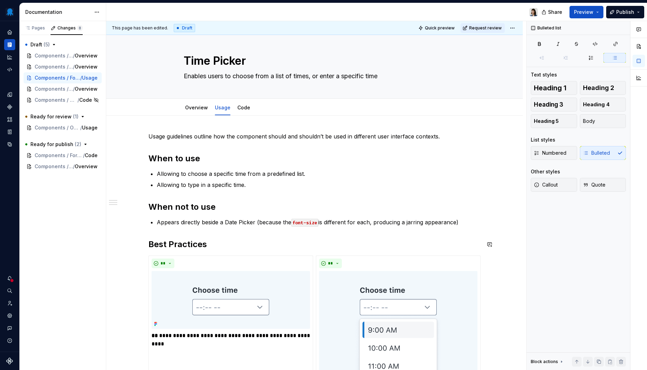
type textarea "*"
click at [289, 220] on p "Appears directly beside a Date Picker (because the font-size is different for e…" at bounding box center [319, 222] width 324 height 8
drag, startPoint x: 442, startPoint y: 222, endPoint x: 158, endPoint y: 220, distance: 283.1
click at [158, 220] on p "Appears directly beside a Date Picker (because the font-size is different for e…" at bounding box center [319, 222] width 324 height 8
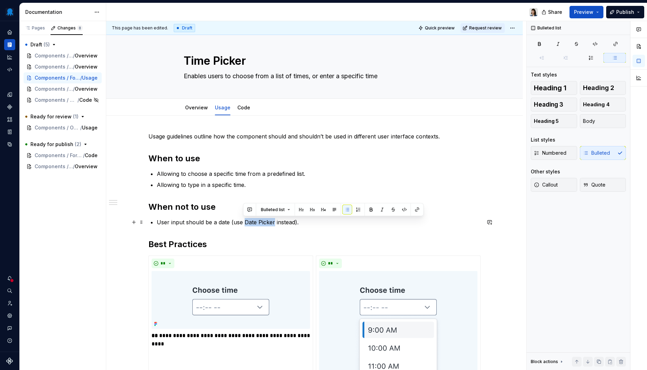
drag, startPoint x: 267, startPoint y: 221, endPoint x: 243, endPoint y: 222, distance: 23.6
click at [243, 222] on p "User input should be a date (use Date Picker instead)." at bounding box center [319, 222] width 324 height 8
click at [412, 210] on button "button" at bounding box center [417, 210] width 10 height 10
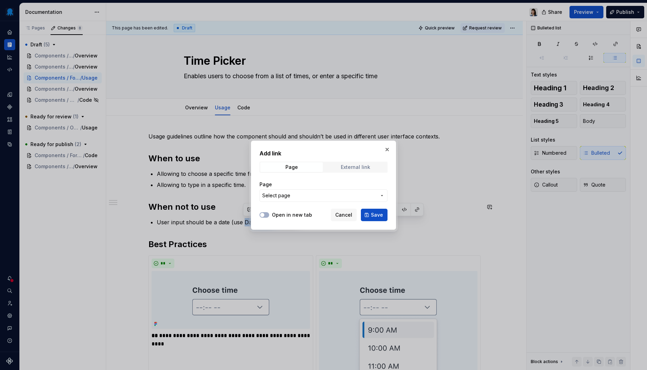
click at [366, 164] on div "External link" at bounding box center [355, 167] width 29 height 6
click at [323, 194] on input "URL" at bounding box center [324, 195] width 128 height 12
click at [287, 167] on div "Page" at bounding box center [291, 167] width 12 height 6
click at [319, 194] on span "Select page" at bounding box center [319, 195] width 114 height 7
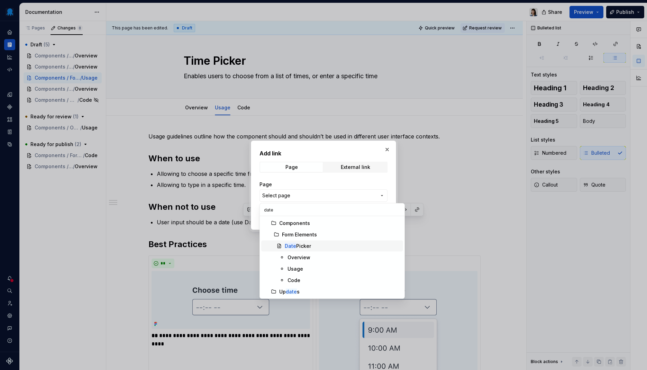
type input "date"
click at [321, 249] on span "Date Picker" at bounding box center [332, 245] width 142 height 11
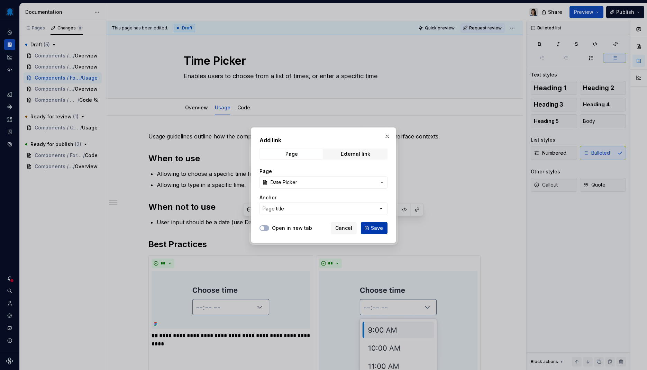
click at [373, 226] on span "Save" at bounding box center [377, 228] width 12 height 7
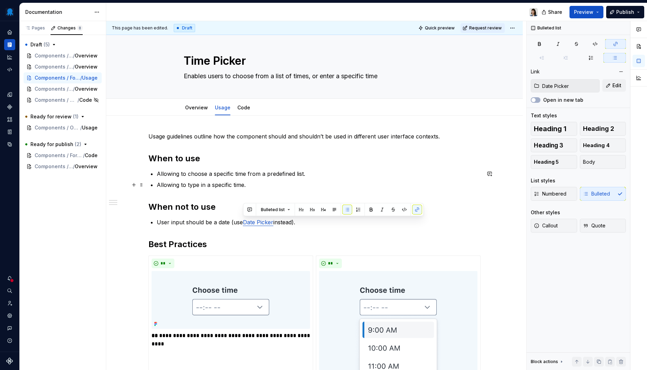
click at [339, 185] on p "Allowing to type in a specific time." at bounding box center [319, 185] width 324 height 8
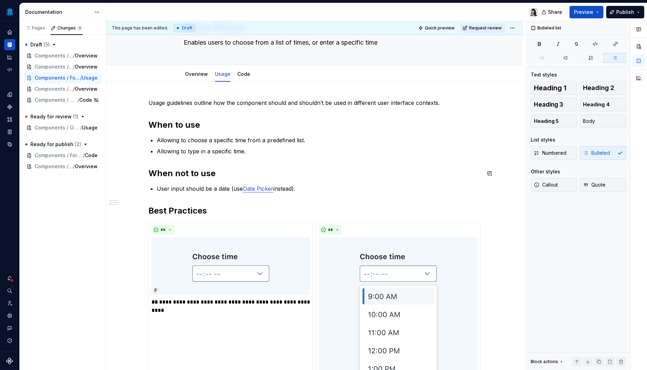
scroll to position [27, 0]
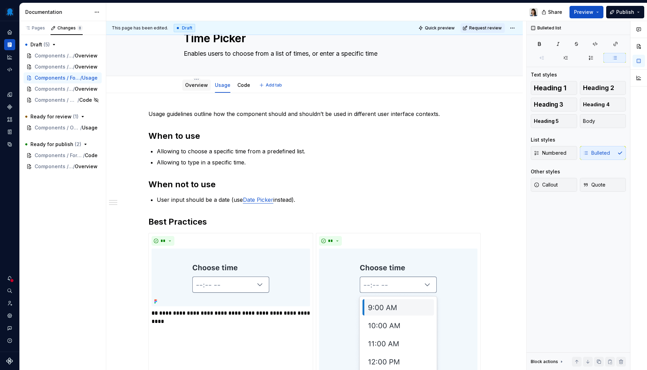
click at [196, 87] on link "Overview" at bounding box center [196, 85] width 23 height 6
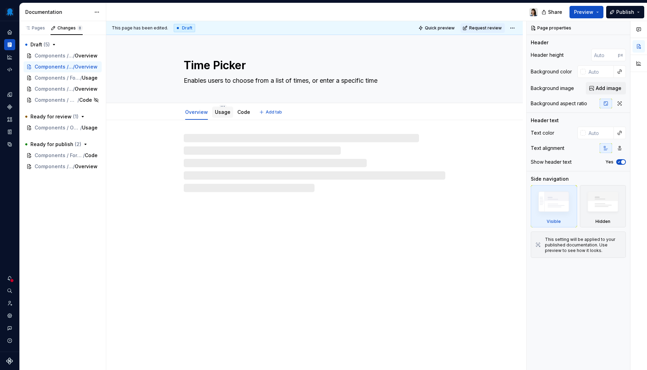
click at [224, 115] on link "Usage" at bounding box center [223, 112] width 16 height 6
click at [187, 111] on link "Overview" at bounding box center [196, 112] width 23 height 6
click at [220, 111] on link "Usage" at bounding box center [223, 112] width 16 height 6
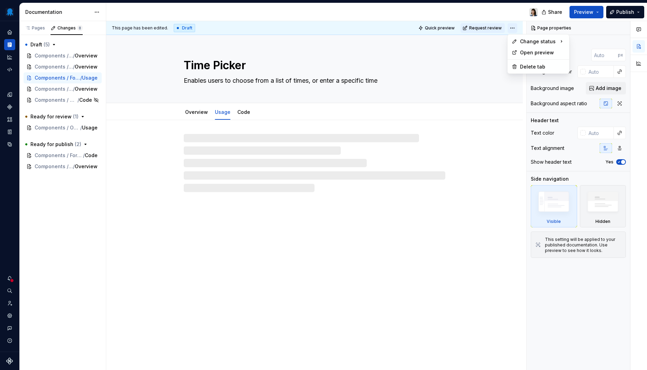
click at [511, 29] on html "Octopus Design System Design system data Documentation Share Preview Publish Pa…" at bounding box center [323, 185] width 647 height 370
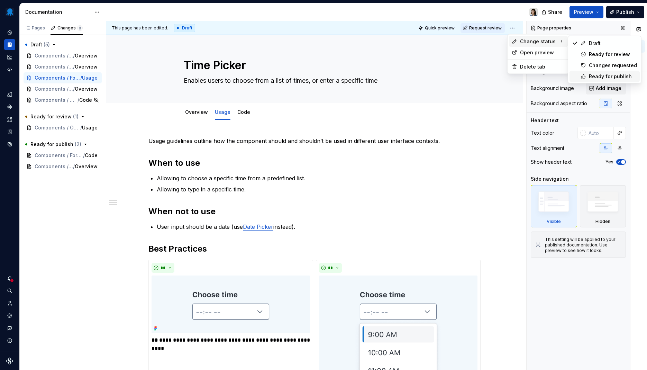
click at [593, 78] on div "Ready for publish" at bounding box center [613, 76] width 48 height 7
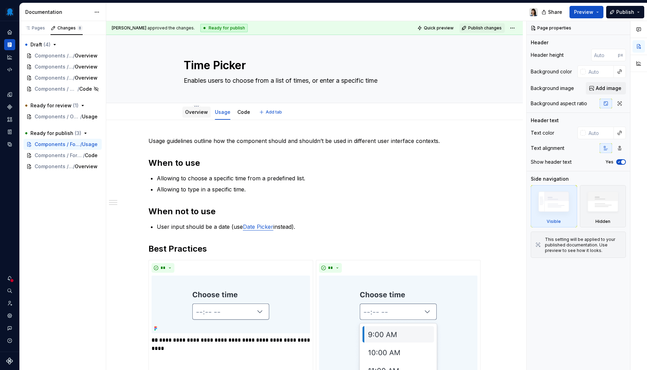
click at [197, 113] on link "Overview" at bounding box center [196, 112] width 23 height 6
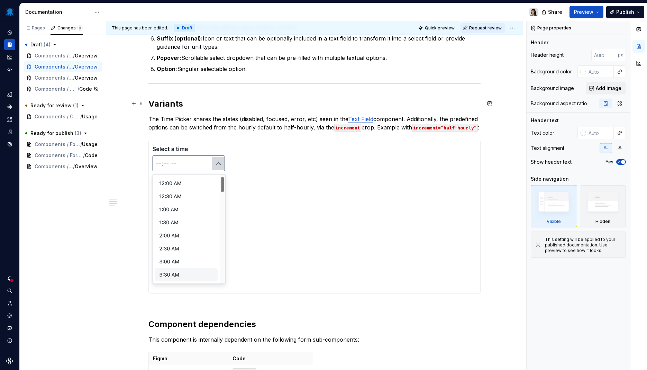
scroll to position [739, 0]
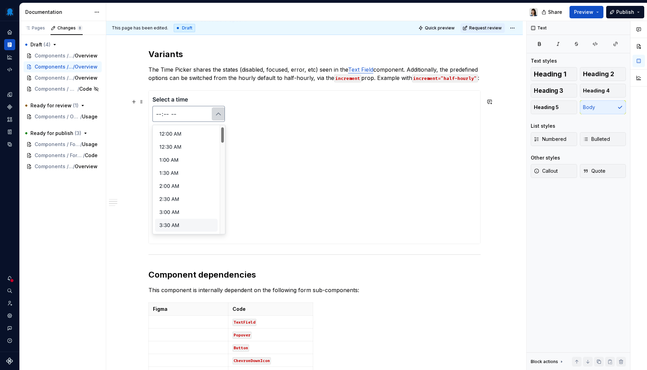
click at [204, 222] on img at bounding box center [315, 167] width 332 height 153
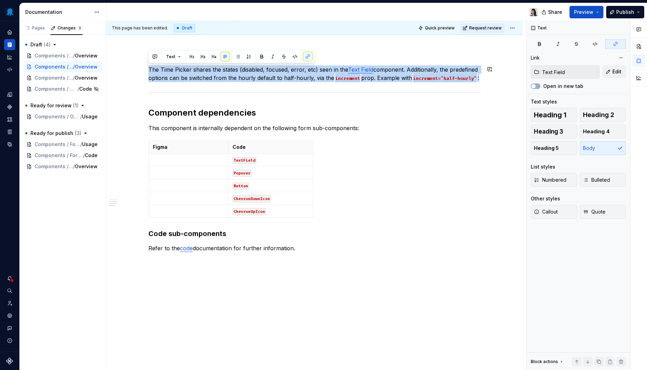
drag, startPoint x: 221, startPoint y: 86, endPoint x: 149, endPoint y: 63, distance: 76.4
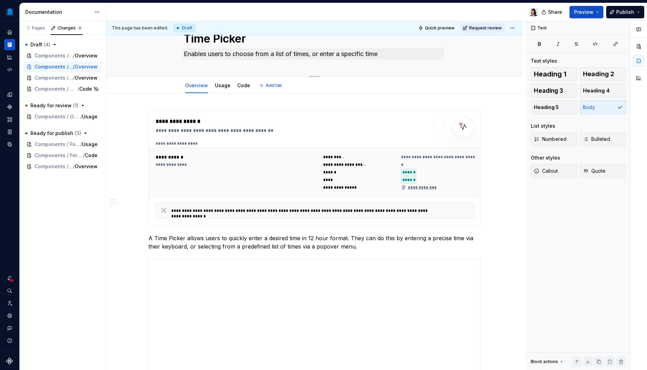
scroll to position [0, 0]
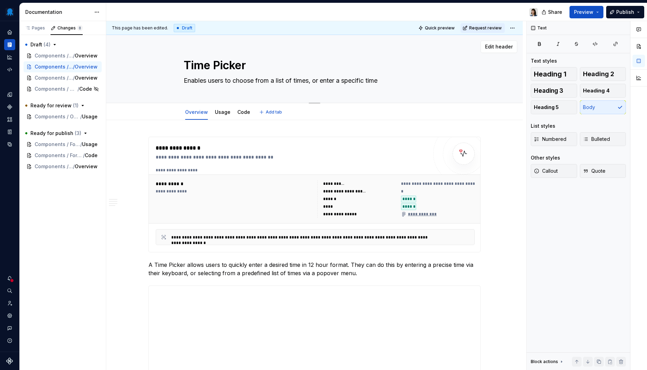
click at [393, 80] on textarea "Enables users to choose from a list of times, or enter a specific time" at bounding box center [313, 80] width 262 height 11
click at [387, 85] on textarea "Enables users to choose from a list of times, or enter a specific time" at bounding box center [313, 80] width 262 height 11
type textarea "*"
type textarea "Enables users to choose from a list of times, or enter a specific time."
type textarea "*"
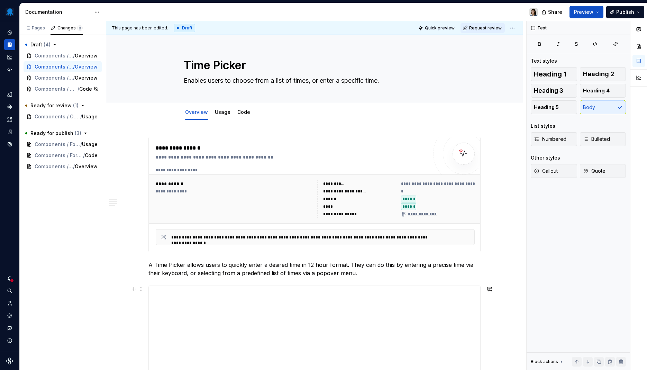
type textarea "Enables users to choose from a list of times, or enter a specific time."
paste textarea "Used to select a specific time from a list of predefined options"
type textarea "*"
type textarea "Used to select a specific time from a list of predefined options."
type textarea "*"
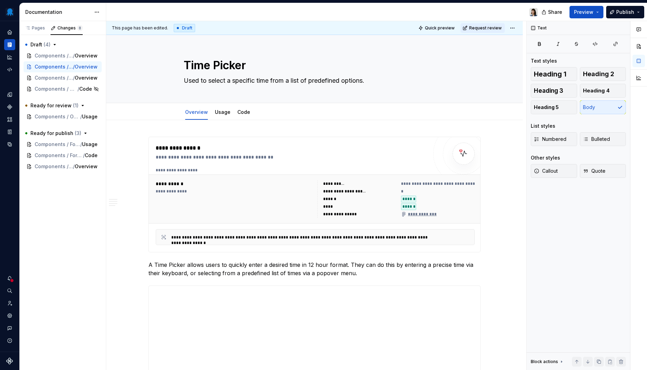
type textarea "Used to select a specific time from a list of predefined options."
click at [320, 8] on div at bounding box center [324, 12] width 437 height 18
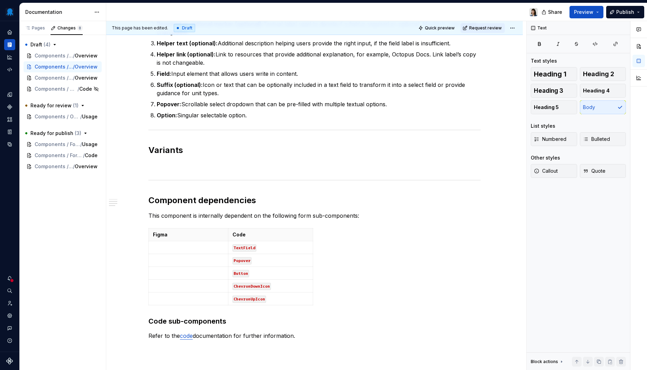
scroll to position [739, 0]
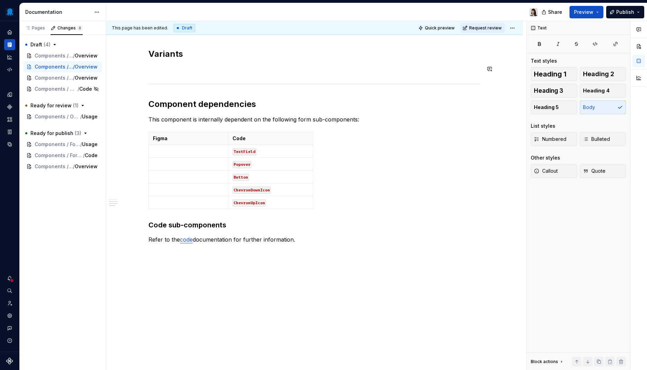
type textarea "*"
paste div
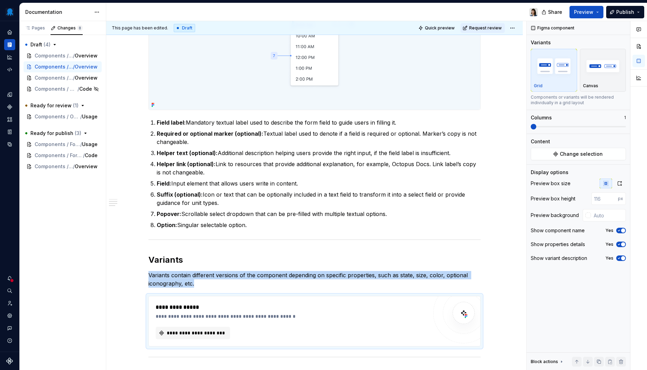
scroll to position [762, 0]
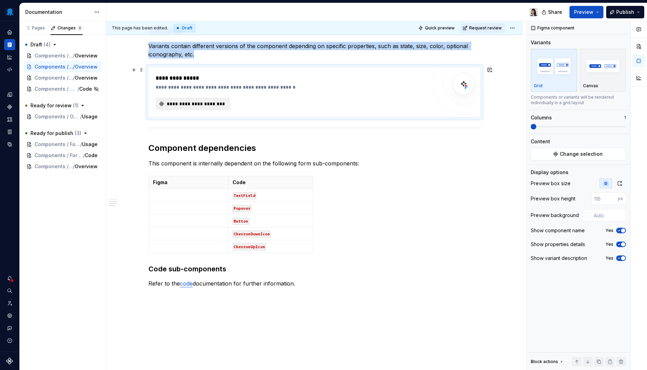
click at [202, 110] on div "**********" at bounding box center [315, 92] width 332 height 50
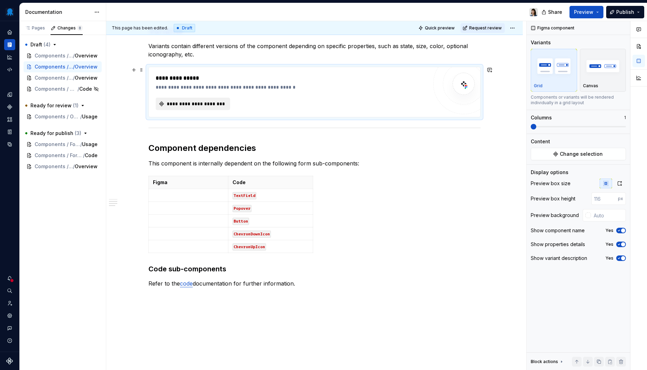
click at [209, 103] on span "**********" at bounding box center [196, 103] width 60 height 7
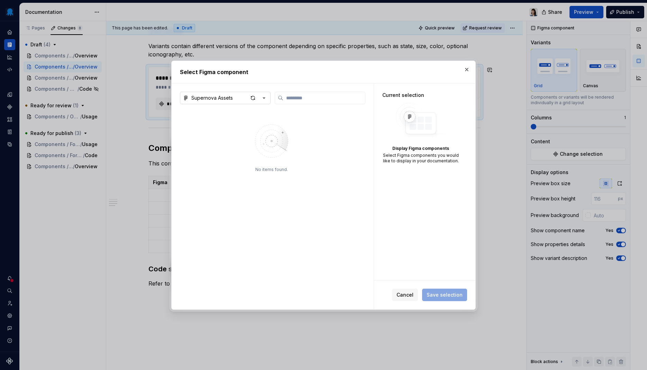
click at [225, 93] on button "Supernova Assets" at bounding box center [225, 98] width 91 height 12
type textarea "*"
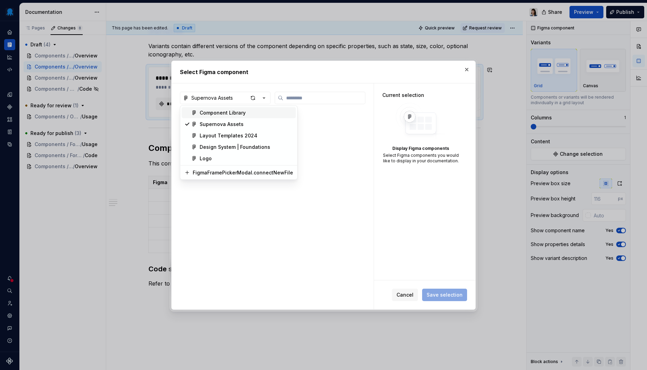
click at [231, 114] on div "Component Library" at bounding box center [223, 112] width 46 height 7
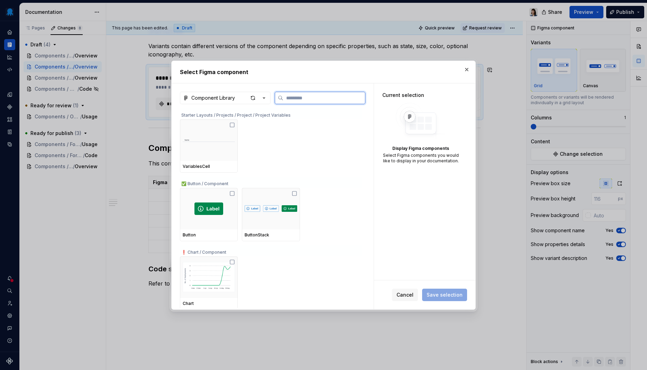
click at [310, 100] on input "search" at bounding box center [324, 97] width 82 height 7
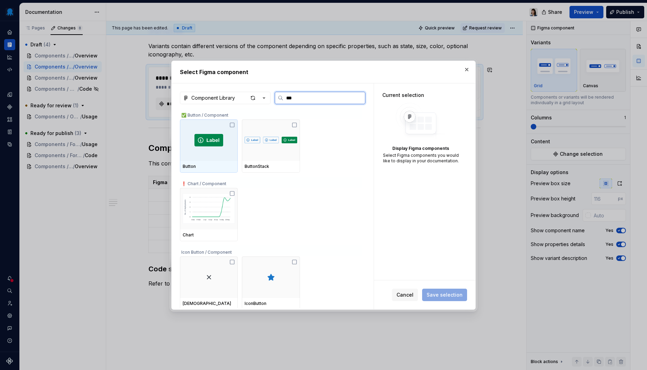
type input "****"
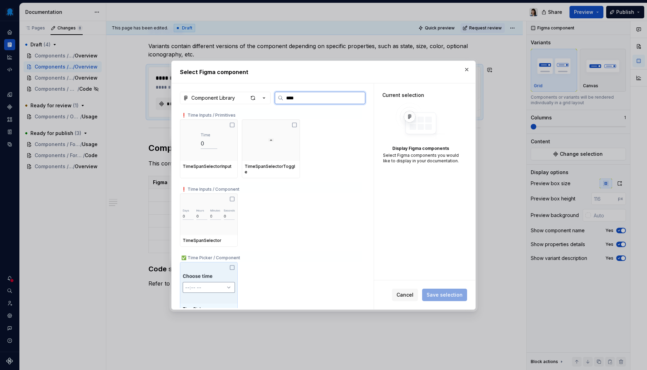
click at [210, 283] on img at bounding box center [209, 283] width 52 height 24
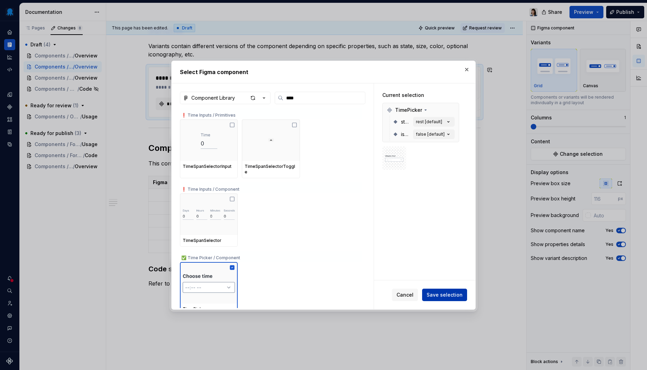
click at [451, 294] on span "Save selection" at bounding box center [445, 294] width 36 height 7
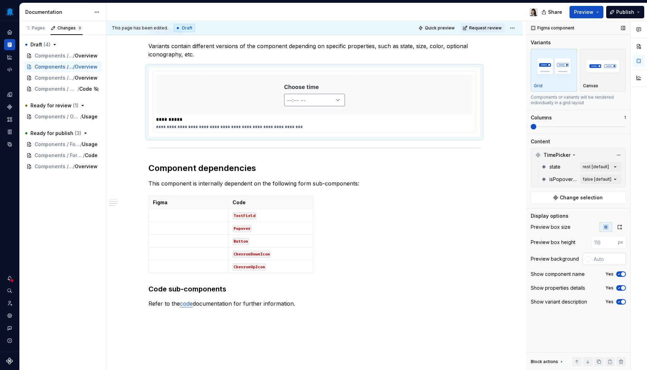
click at [598, 258] on input "text" at bounding box center [608, 259] width 35 height 12
type input "#FFFFFF"
click at [562, 155] on span "TimePicker" at bounding box center [557, 155] width 27 height 7
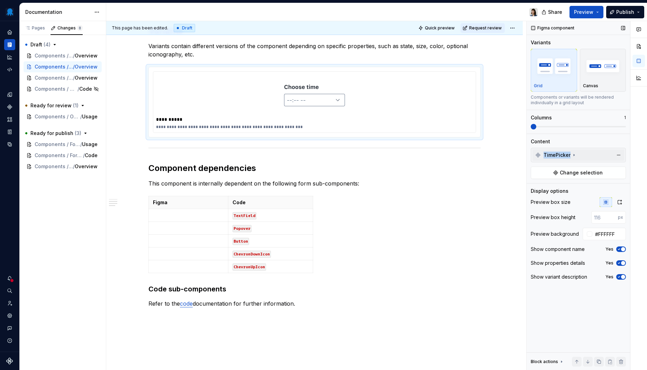
click at [562, 155] on span "TimePicker" at bounding box center [557, 155] width 27 height 7
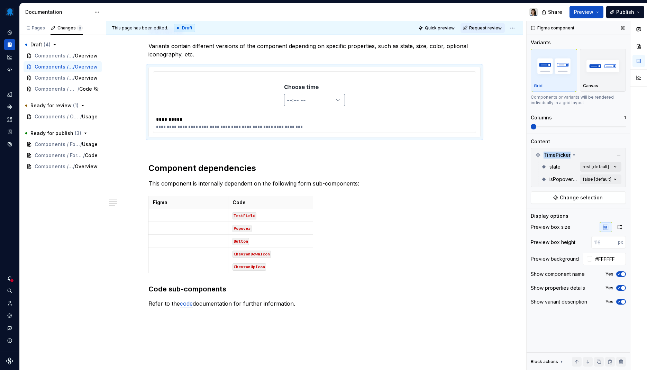
click at [601, 170] on div "Comments Open comments No comments yet Select ‘Comment’ from the block context …" at bounding box center [587, 195] width 120 height 349
click at [615, 179] on button "button" at bounding box center [612, 179] width 10 height 6
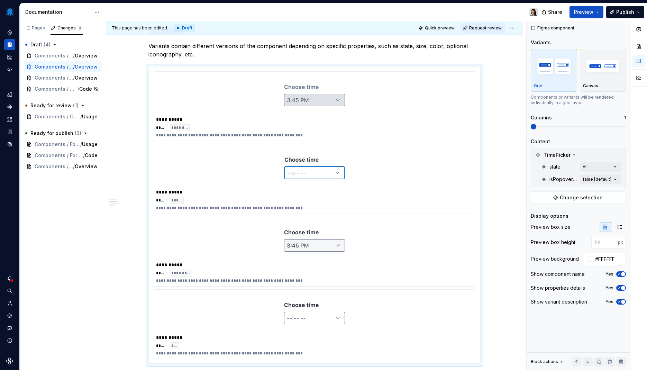
click at [591, 152] on div "Comments Open comments No comments yet Select ‘Comment’ from the block context …" at bounding box center [587, 195] width 120 height 349
click at [605, 181] on div "Comments Open comments No comments yet Select ‘Comment’ from the block context …" at bounding box center [587, 195] width 120 height 349
click at [615, 192] on button "button" at bounding box center [612, 192] width 10 height 6
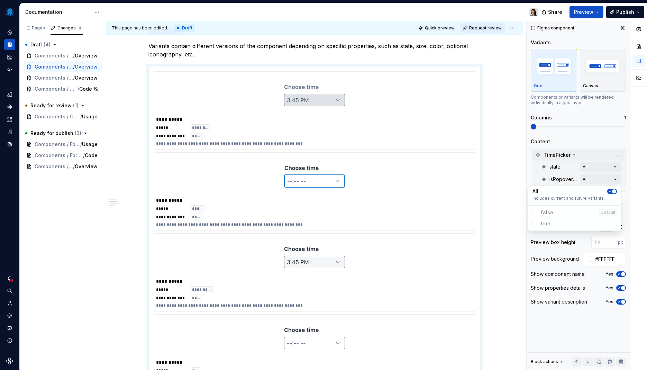
click at [577, 154] on div "Comments Open comments No comments yet Select ‘Comment’ from the block context …" at bounding box center [587, 195] width 120 height 349
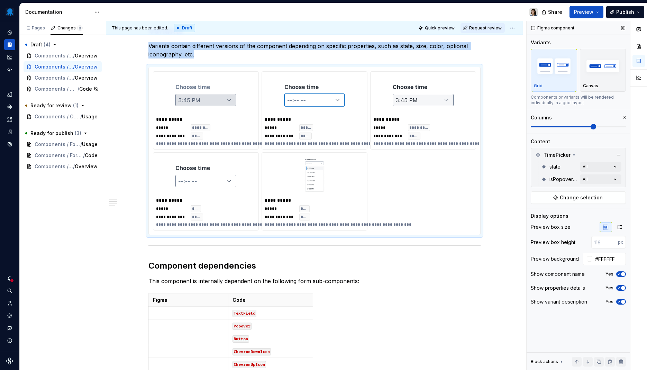
click at [581, 126] on span at bounding box center [578, 127] width 95 height 6
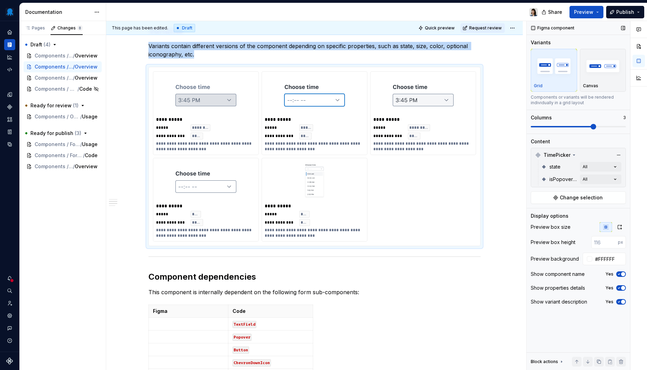
click at [573, 126] on span at bounding box center [562, 126] width 63 height 1
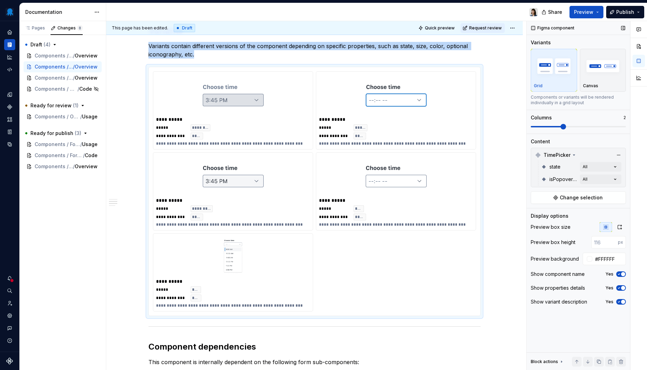
click at [619, 300] on icon "button" at bounding box center [619, 302] width 6 height 4
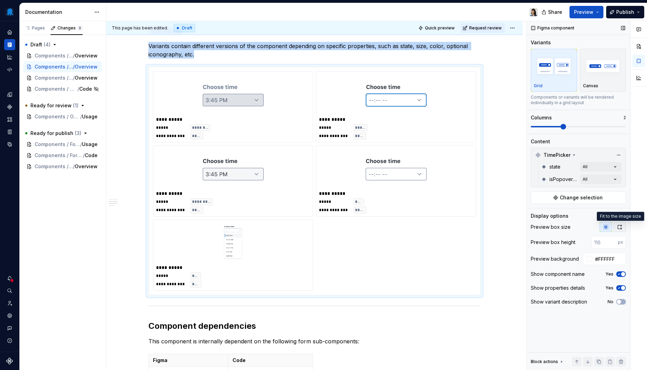
click at [622, 228] on icon "button" at bounding box center [620, 227] width 6 height 6
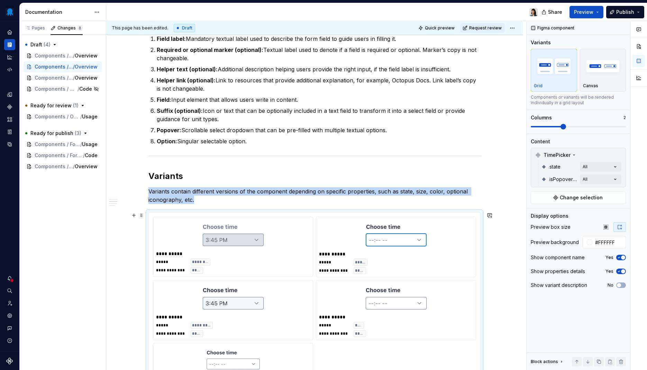
scroll to position [584, 0]
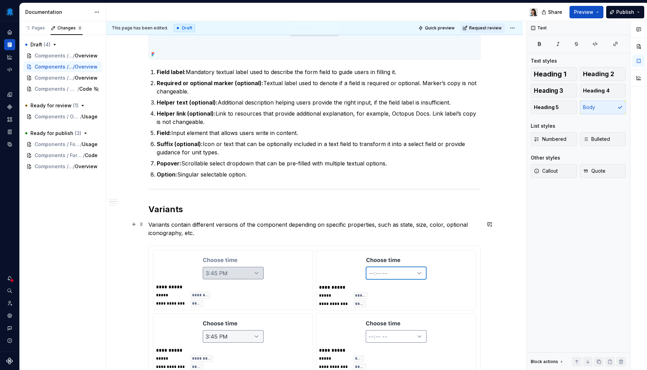
click at [227, 230] on p "Variants contain different versions of the component depending on specific prop…" at bounding box center [314, 228] width 332 height 17
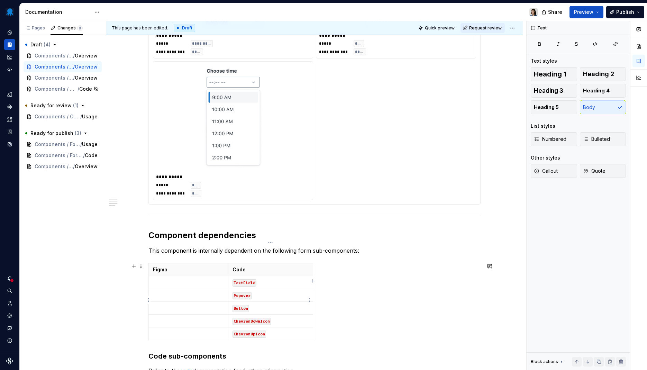
scroll to position [1035, 0]
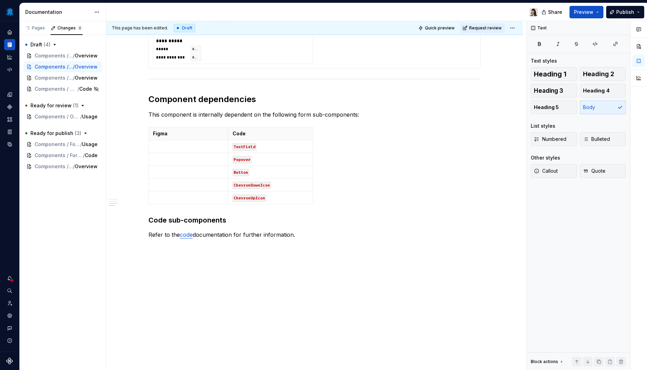
click at [12, 46] on icon "Documentation" at bounding box center [10, 45] width 6 height 6
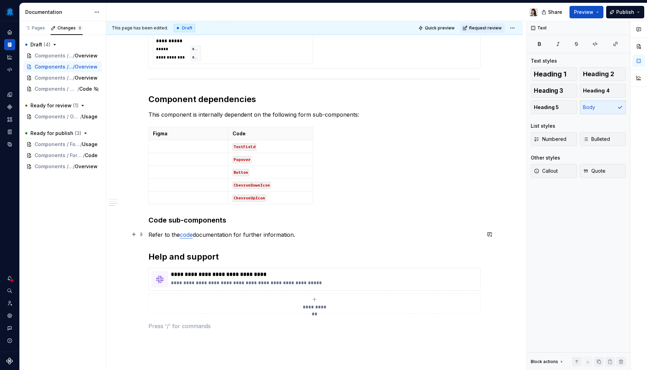
click at [303, 234] on p "Refer to the code documentation for further information." at bounding box center [314, 234] width 332 height 8
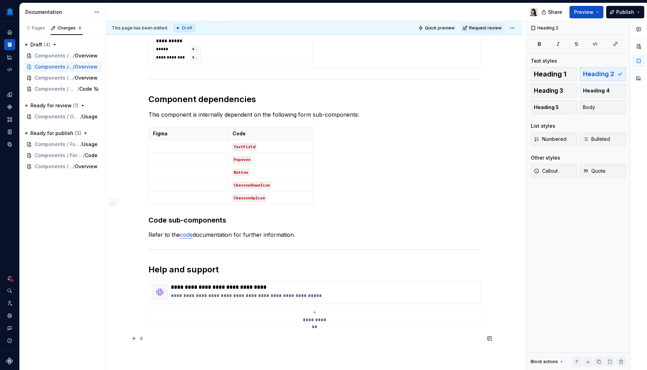
click at [262, 335] on p at bounding box center [314, 339] width 332 height 8
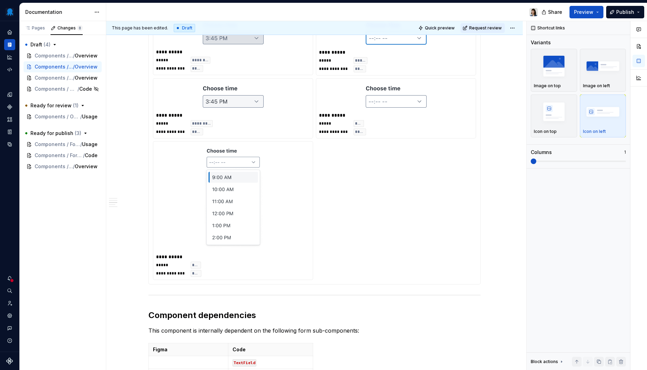
scroll to position [969, 0]
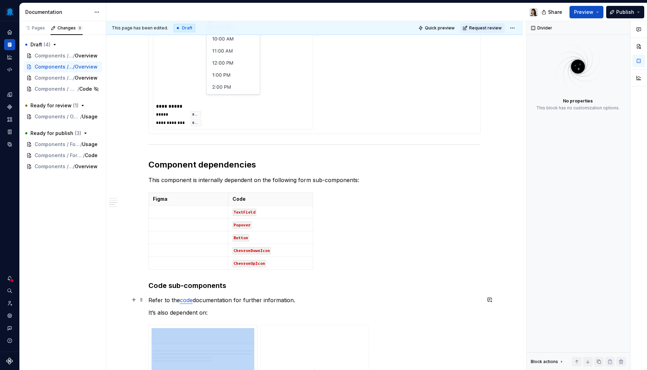
scroll to position [1092, 0]
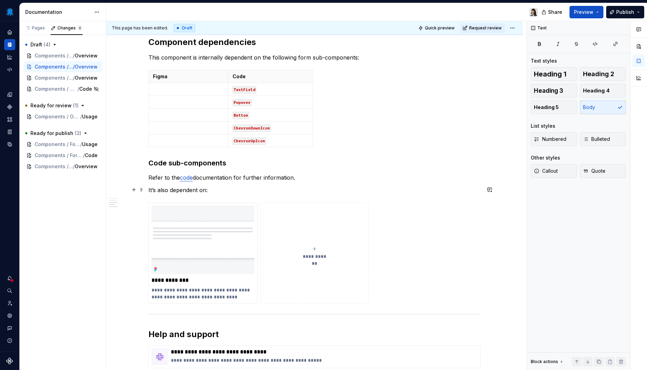
click at [250, 190] on p "It’s also dependent on:" at bounding box center [314, 190] width 332 height 8
click at [179, 106] on td at bounding box center [189, 102] width 80 height 13
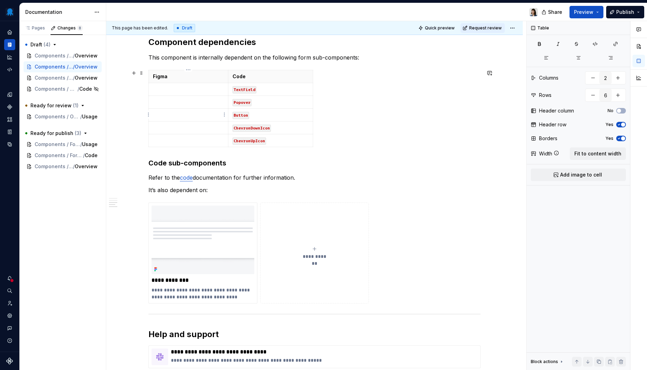
click at [187, 120] on td at bounding box center [189, 115] width 80 height 13
click at [337, 145] on div "Figma Code TextField Popover Button ChevronDownIcon ChevronUpIcon" at bounding box center [314, 110] width 332 height 80
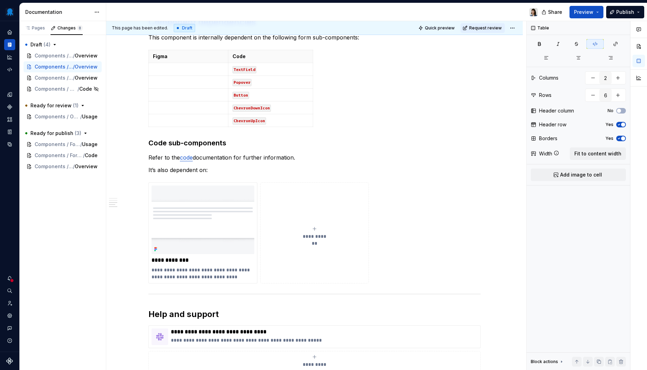
scroll to position [1046, 0]
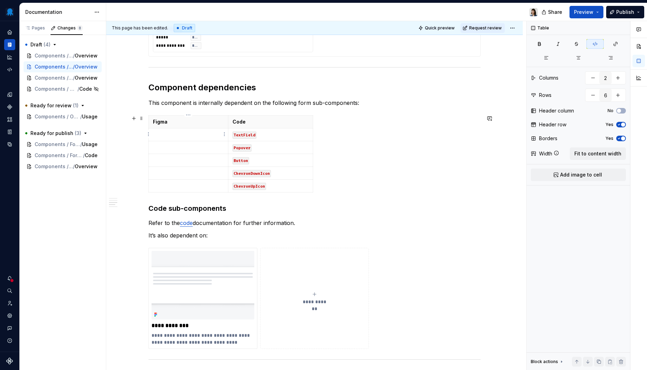
click at [198, 139] on td at bounding box center [189, 134] width 80 height 13
click at [157, 144] on p at bounding box center [188, 147] width 71 height 7
click at [161, 161] on p at bounding box center [188, 160] width 71 height 7
click at [257, 174] on code "ChevronDownIcon" at bounding box center [252, 173] width 38 height 7
click at [257, 173] on code "ChevronDownIcon" at bounding box center [252, 173] width 38 height 7
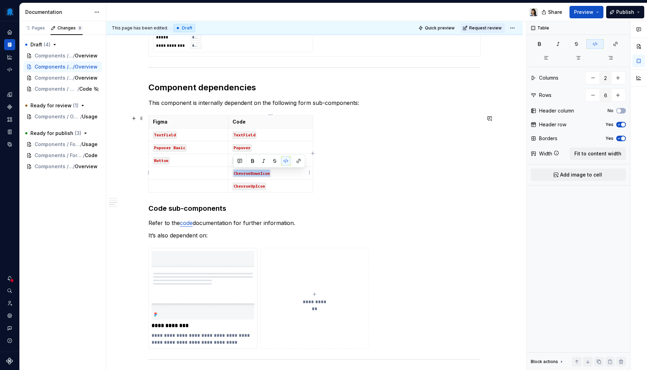
copy code "ChevronDownIcon"
click at [177, 175] on p at bounding box center [188, 173] width 71 height 7
click at [257, 187] on code "ChevronUpIcon" at bounding box center [250, 186] width 34 height 7
copy code "ChevronUpIcon"
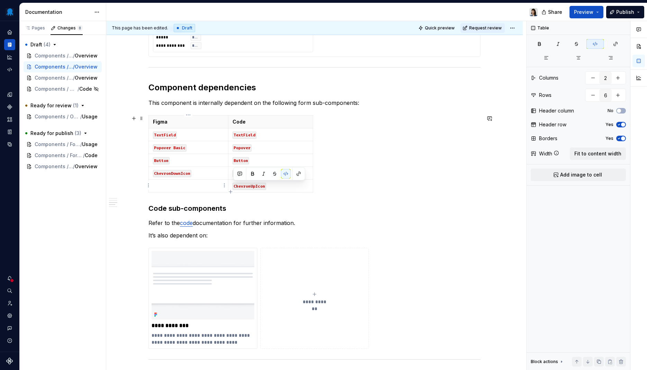
click at [183, 189] on p at bounding box center [188, 185] width 71 height 7
click at [351, 185] on div "Figma Code TextField TextField Popover Basic Popover Button Button ChevronDownI…" at bounding box center [314, 155] width 332 height 80
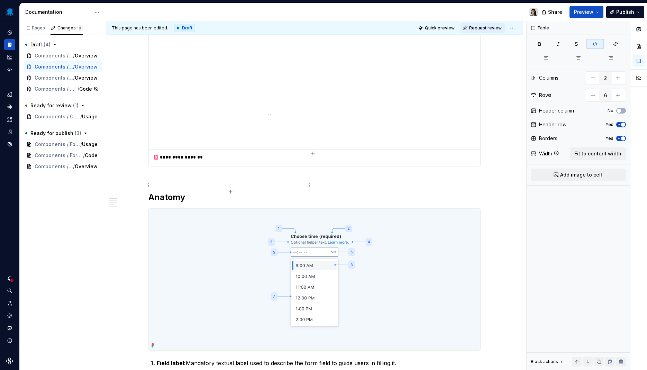
scroll to position [0, 0]
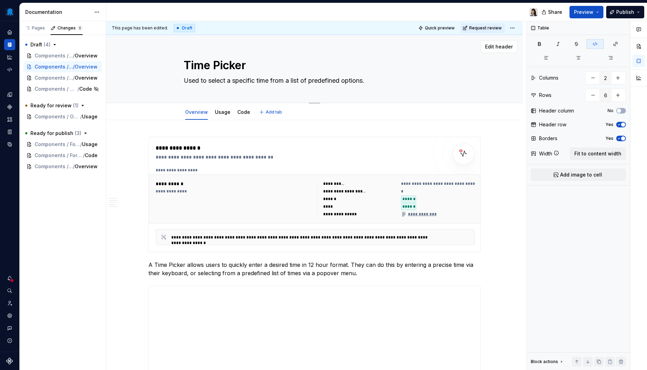
click at [298, 78] on textarea "Used to select a specific time from a list of predefined options." at bounding box center [313, 80] width 262 height 11
click at [376, 82] on textarea "Used to select a specific time from a list of predefined options." at bounding box center [313, 80] width 262 height 11
type textarea "*"
type textarea "Used to select a specific time from a list of predefined options"
type textarea "*"
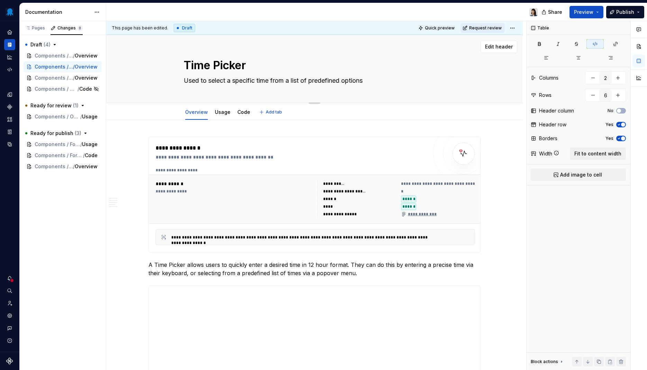
type textarea "Used to select a specific time from a list of predefined options"
type textarea "*"
type textarea "Used to select a specific time from a list of predefined options o"
type textarea "*"
type textarea "Used to select a specific time from a list of predefined options or"
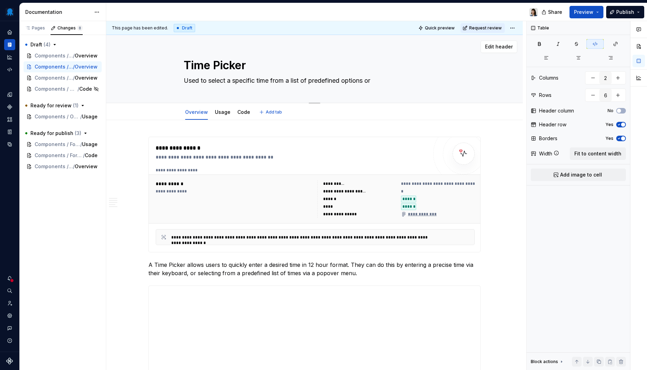
type textarea "*"
type textarea "Used to select a specific time from a list of predefined options or p"
type textarea "*"
type textarea "Used to select a specific time from a list of predefined options or pr"
type textarea "*"
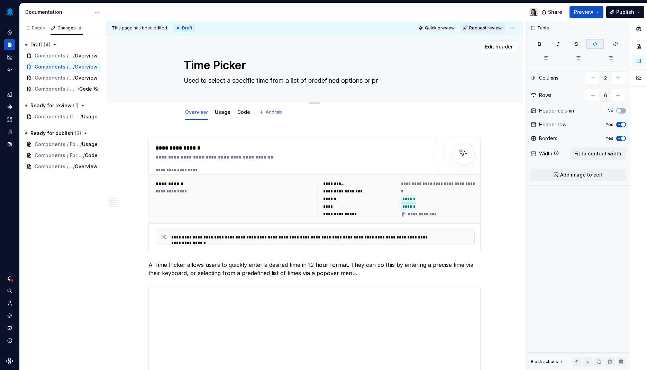
type textarea "Used to select a specific time from a list of predefined options or pro"
type textarea "*"
type textarea "Used to select a specific time from a list of predefined options or prov"
type textarea "*"
type textarea "Used to select a specific time from a list of predefined options or provi"
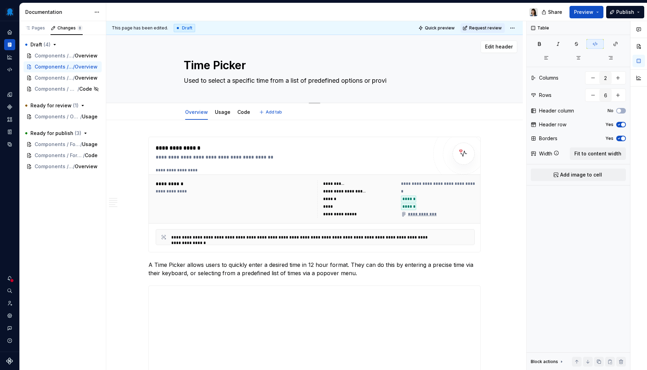
type textarea "*"
type textarea "Used to select a specific time from a list of predefined options or prov"
type textarea "*"
type textarea "Used to select a specific time from a list of predefined options or pro"
type textarea "*"
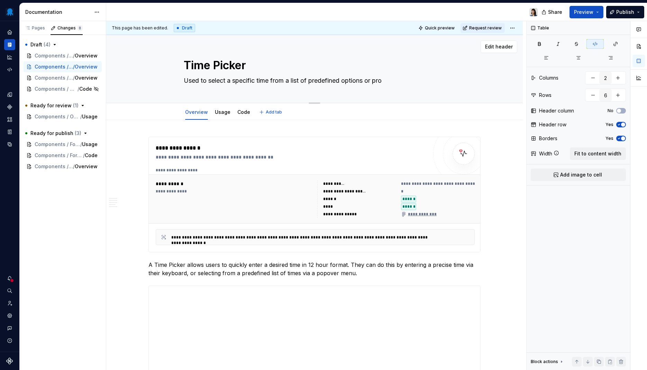
type textarea "Used to select a specific time from a list of predefined options or pr"
type textarea "*"
type textarea "Used to select a specific time from a list of predefined options or p"
type textarea "*"
type textarea "Used to select a specific time from a list of predefined options or pt"
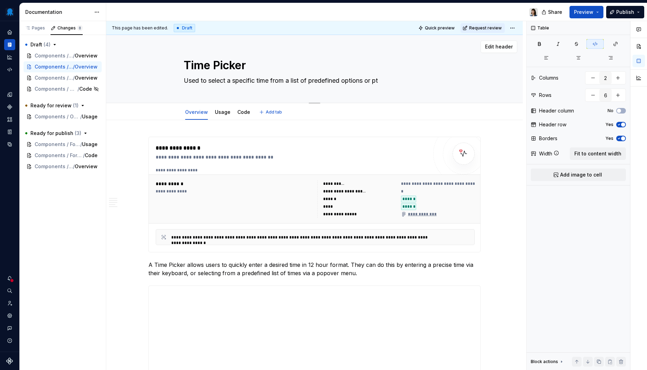
type textarea "*"
type textarea "Used to select a specific time from a list of predefined options or p"
type textarea "*"
type textarea "Used to select a specific time from a list of predefined options or"
type textarea "*"
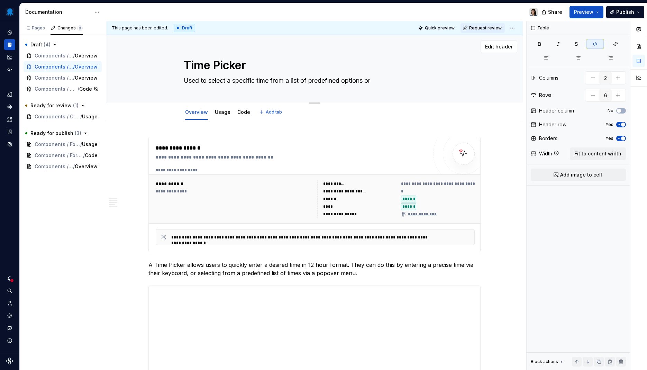
type textarea "Used to select a specific time from a list of predefined options or t"
type textarea "*"
type textarea "Used to select a specific time from a list of predefined options or ty"
type textarea "*"
type textarea "Used to select a specific time from a list of predefined options or typ"
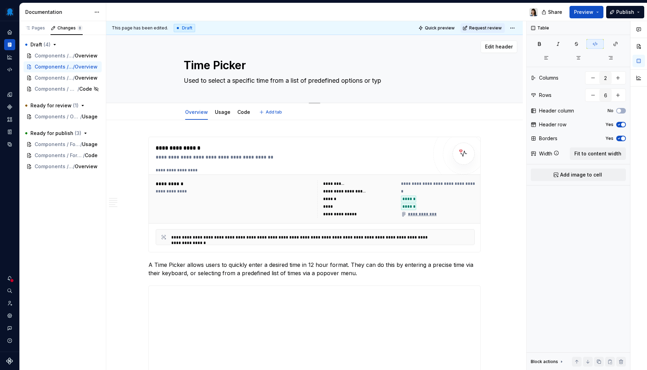
type textarea "*"
type textarea "Used to select a specific time from a list of predefined options or type"
type textarea "*"
type textarea "Used to select a specific time from a list of predefined options or type"
type textarea "*"
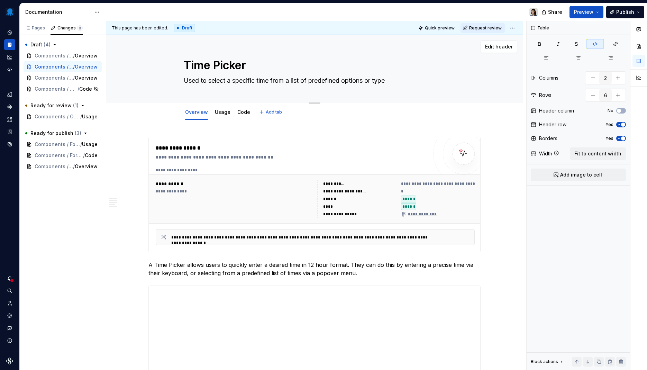
type textarea "Used to select a specific time from a list of predefined options or type i"
type textarea "*"
type textarea "Used to select a specific time from a list of predefined options or type in"
type textarea "*"
type textarea "Used to select a specific time from a list of predefined options or type in"
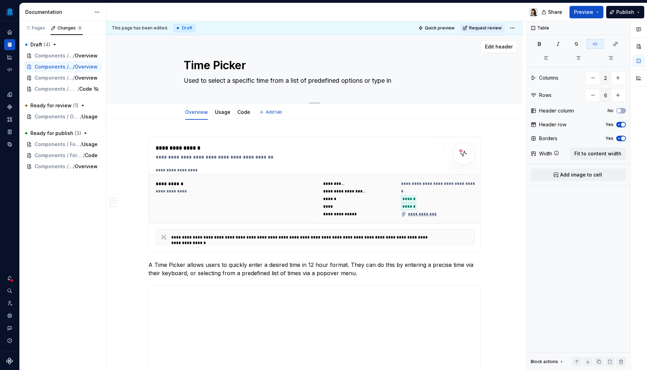
type textarea "*"
type textarea "Used to select a specific time from a list of predefined options or type in a"
type textarea "*"
type textarea "Used to select a specific time from a list of predefined options or type in a"
type textarea "*"
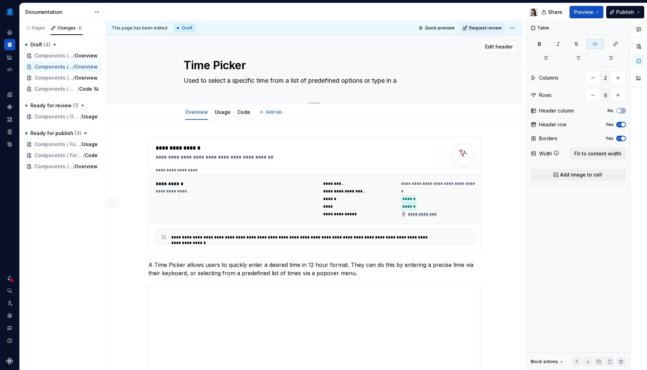
type textarea "Used to select a specific time from a list of predefined options or type in a s"
type textarea "*"
type textarea "Used to select a specific time from a list of predefined options or type in a sp"
type textarea "*"
type textarea "Used to select a specific time from a list of predefined options or type in a s"
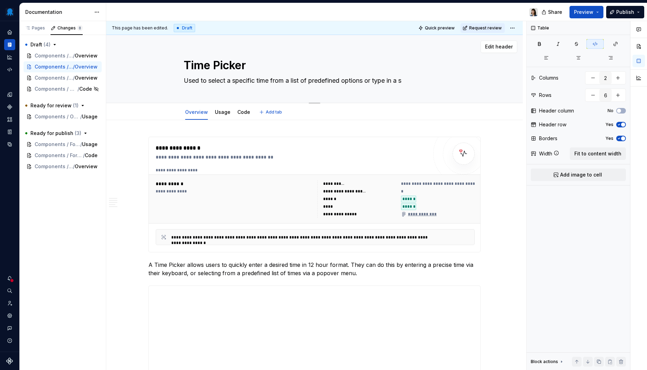
type textarea "*"
type textarea "Used to select a specific time from a list of predefined options or type in a"
type textarea "*"
type textarea "Used to select a specific time from a list of predefined options or type in a c"
type textarea "*"
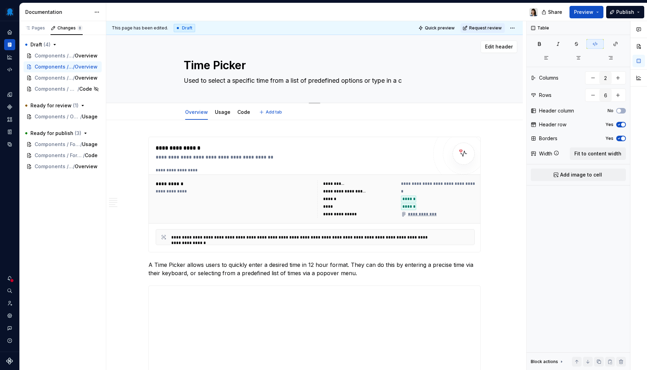
type textarea "Used to select a specific time from a list of predefined options or type in a ch"
type textarea "*"
type textarea "Used to select a specific time from a list of predefined options or type in a c…"
type textarea "*"
type textarea "Used to select a specific time from a list of predefined options or type in a c…"
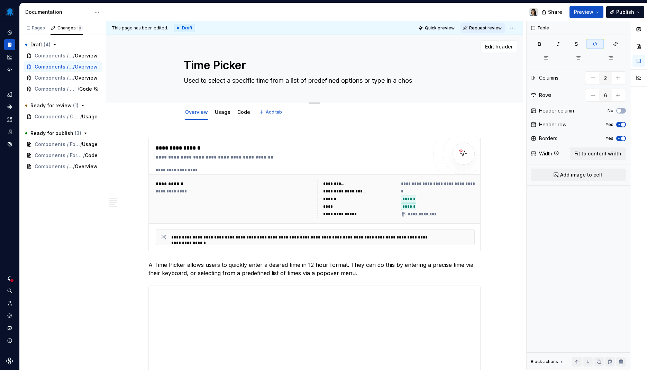
type textarea "*"
type textarea "Used to select a specific time from a list of predefined options or type in a c…"
type textarea "*"
type textarea "Used to select a specific time from a list of predefined options or type in a c…"
type textarea "*"
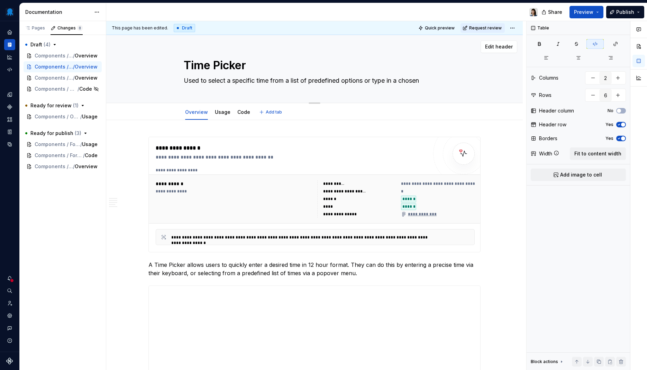
type textarea "Used to select a specific time from a list of predefined options or type in a c…"
type textarea "*"
type textarea "Used to select a specific time from a list of predefined options or type in a c…"
type textarea "*"
type textarea "Used to select a specific time from a list of predefined options or type in a c…"
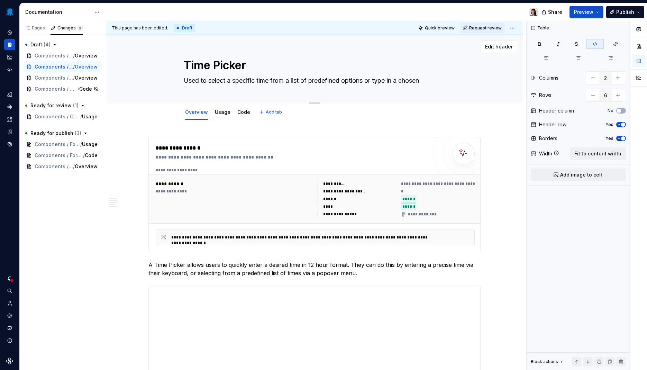
type textarea "*"
type textarea "Used to select a specific time from a list of predefined options or type in a c…"
type textarea "*"
type textarea "Used to select a specific time from a list of predefined options or type in a c…"
type textarea "*"
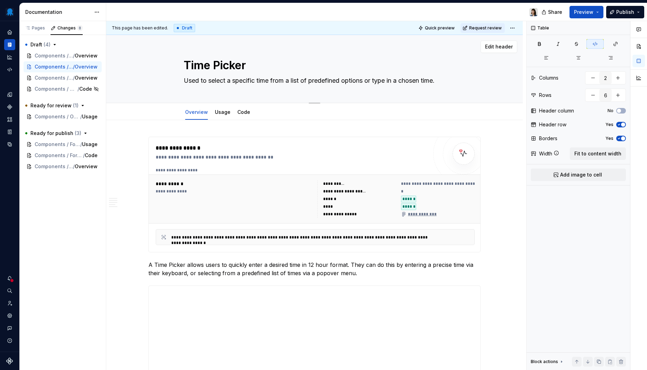
type textarea "Used to select a specific time from a list of predefined options or type in a c…"
click at [514, 28] on html "Octopus Design System Design system data Documentation Share Preview Publish Pa…" at bounding box center [323, 185] width 647 height 370
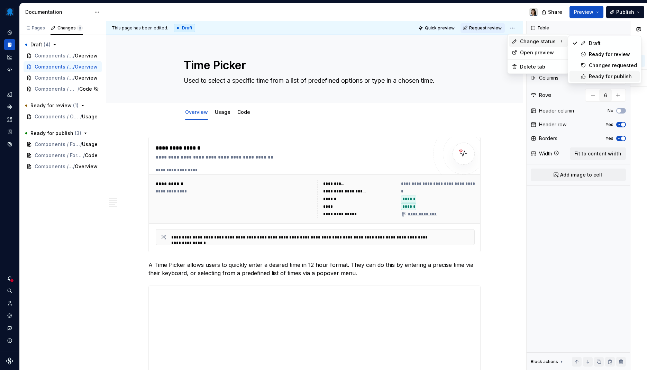
click at [607, 73] on div "Ready for publish" at bounding box center [613, 76] width 48 height 7
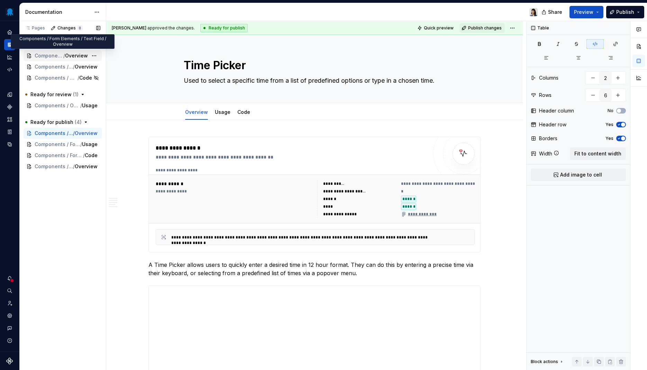
click at [82, 57] on span "Overview" at bounding box center [76, 55] width 23 height 7
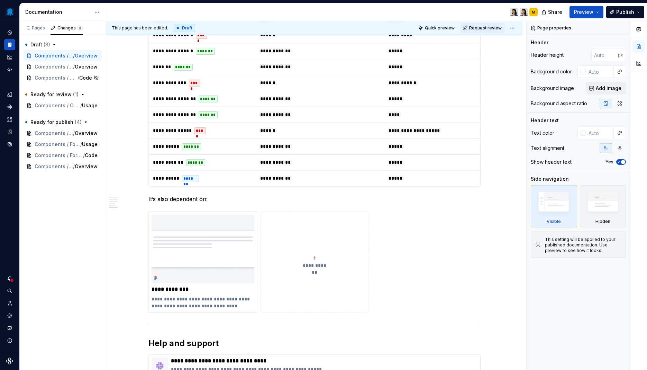
scroll to position [1317, 0]
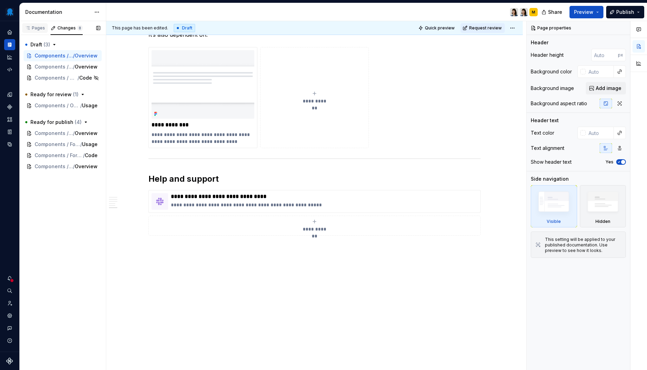
click at [36, 30] on div "Pages" at bounding box center [35, 28] width 20 height 6
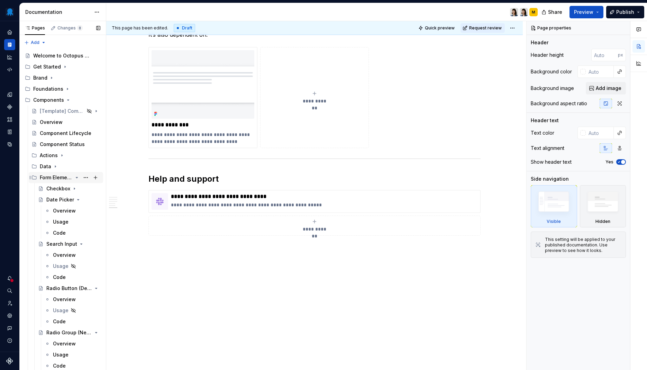
click at [61, 180] on div "Form Elements" at bounding box center [56, 177] width 33 height 7
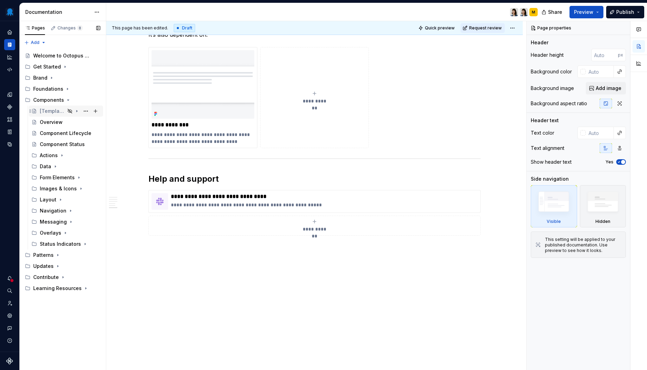
click at [56, 117] on div "[Template] Component" at bounding box center [66, 111] width 74 height 11
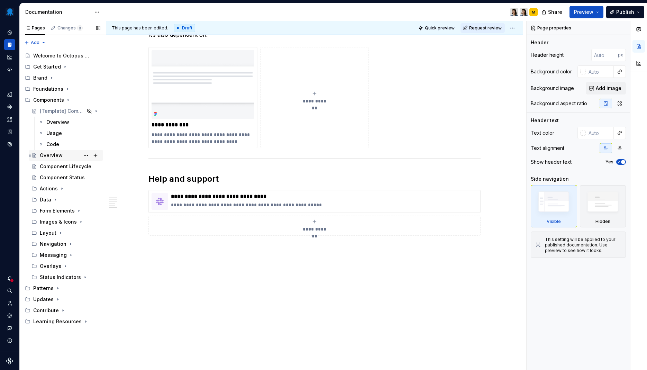
click at [48, 157] on div "Overview" at bounding box center [51, 155] width 23 height 7
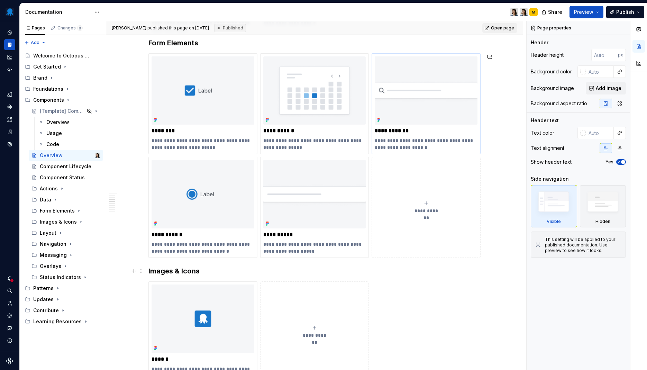
scroll to position [396, 0]
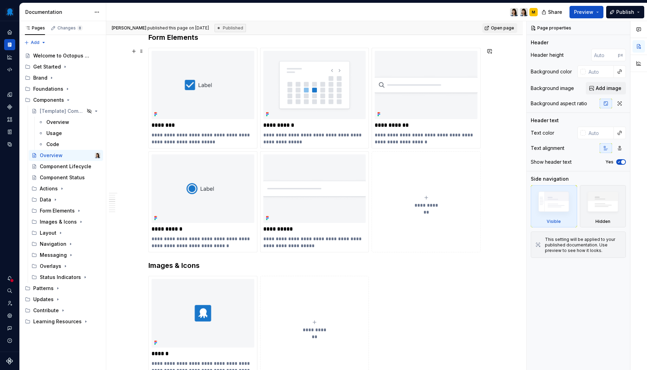
click at [424, 192] on button "**********" at bounding box center [426, 201] width 109 height 101
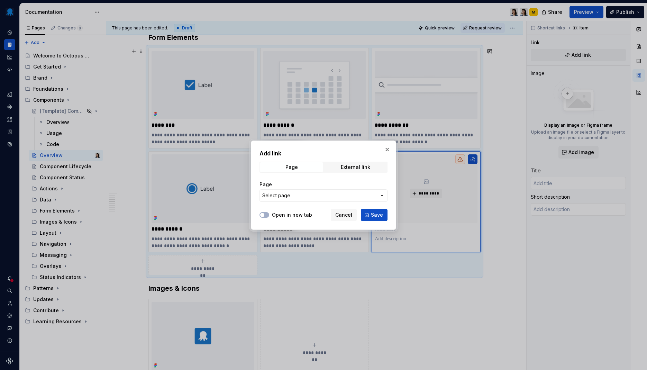
type textarea "*"
click at [298, 196] on span "Select page" at bounding box center [319, 195] width 114 height 7
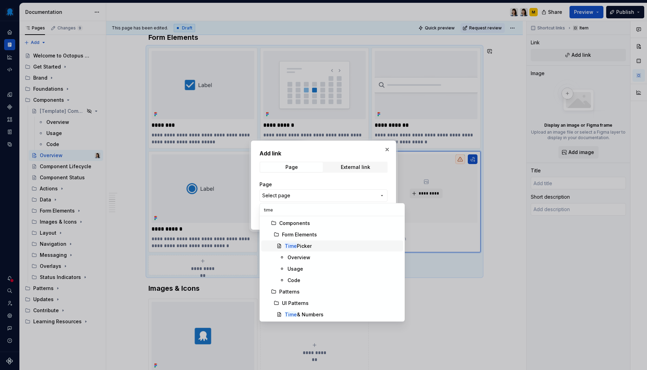
type input "time"
click at [309, 245] on div "Time Picker" at bounding box center [298, 246] width 27 height 7
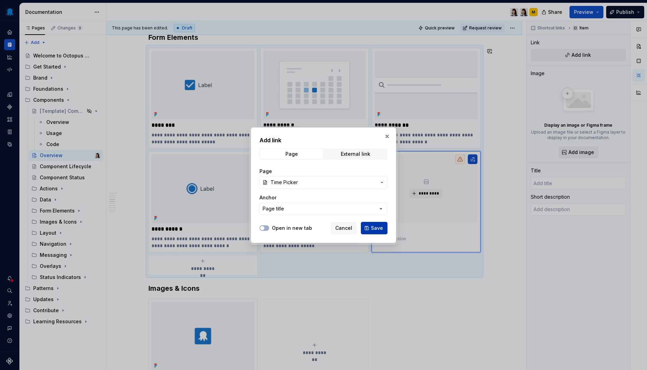
click at [379, 228] on span "Save" at bounding box center [377, 228] width 12 height 7
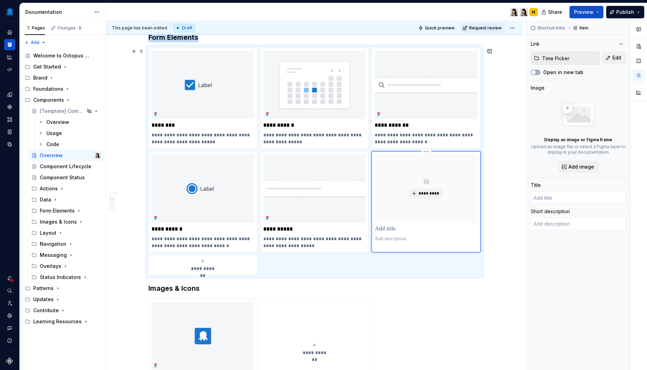
type textarea "*"
type input "Time Picker"
type textarea "Used to select a specific time from a list of predefined options or type in a c…"
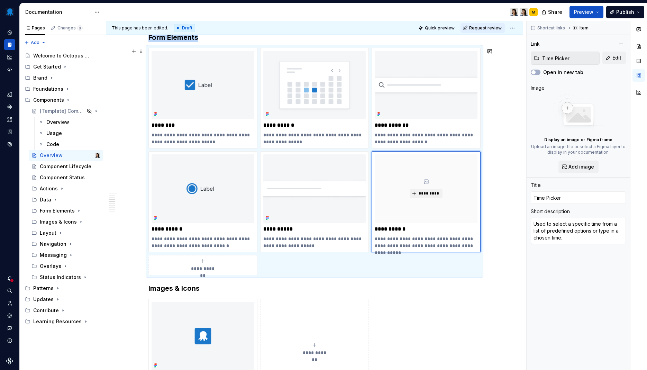
click at [429, 196] on span "*********" at bounding box center [428, 194] width 21 height 6
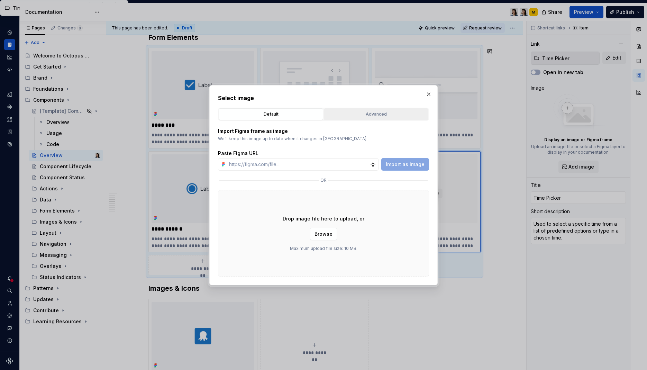
click at [387, 114] on div "Advanced" at bounding box center [376, 114] width 100 height 7
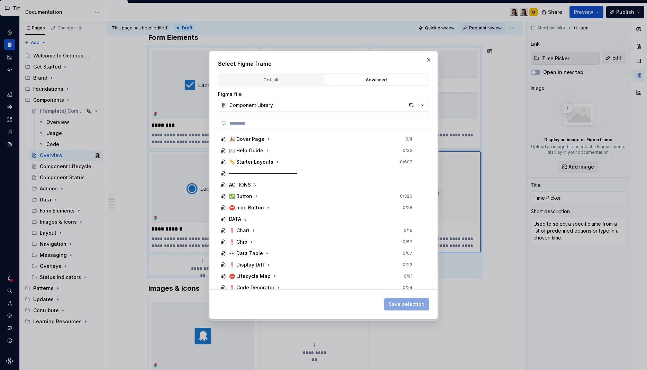
click at [402, 105] on button "Component Library" at bounding box center [323, 105] width 211 height 12
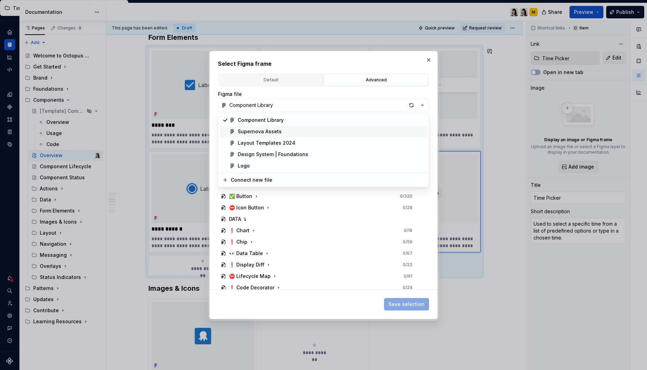
click at [298, 130] on div "Supernova Assets" at bounding box center [331, 131] width 187 height 7
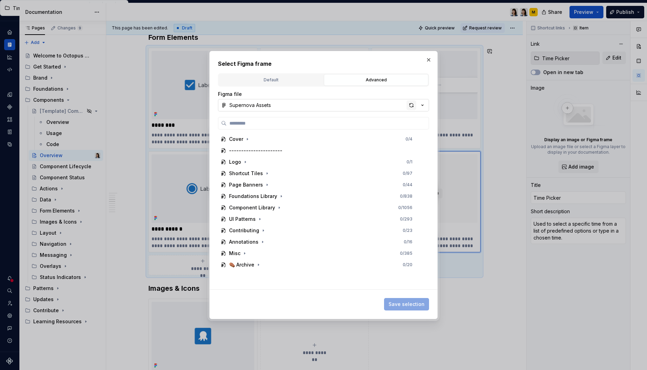
click at [412, 107] on div "button" at bounding box center [412, 105] width 10 height 10
type textarea "*"
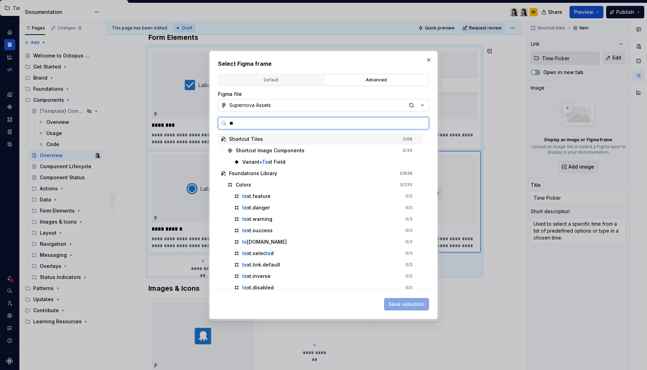
type input "*"
type input "****"
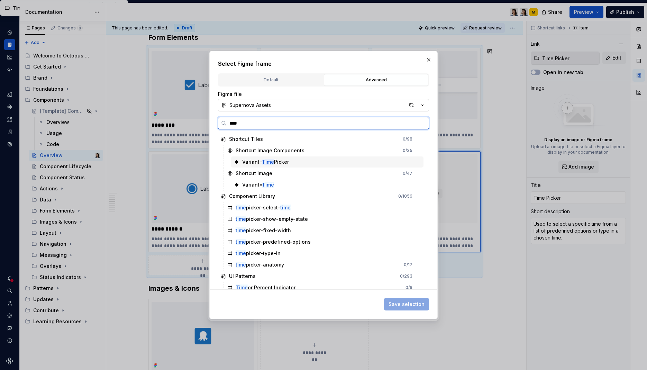
click at [305, 157] on div "Variant= Time Picker" at bounding box center [327, 161] width 192 height 11
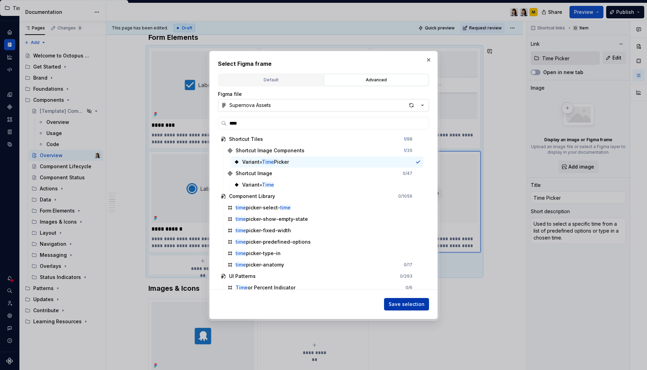
click at [422, 302] on span "Save selection" at bounding box center [407, 304] width 36 height 7
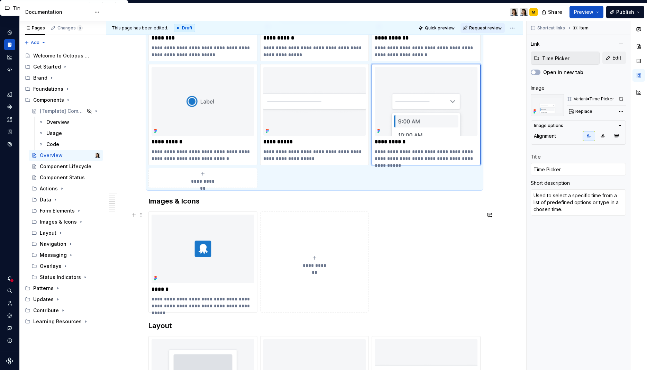
scroll to position [389, 0]
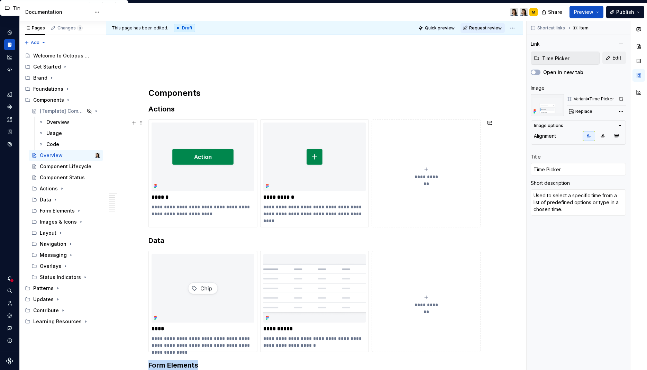
scroll to position [0, 0]
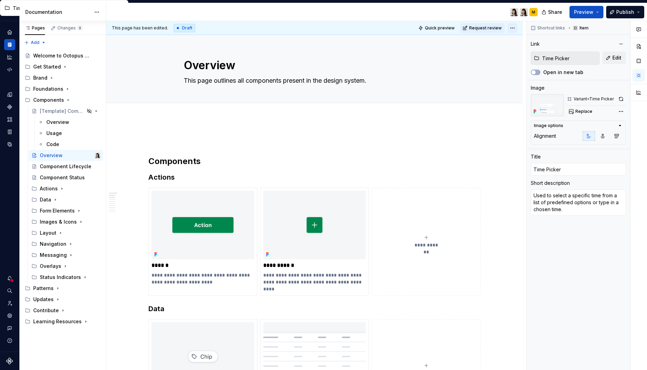
click at [517, 26] on html "Octopus Design System Design system data Documentation M Share Preview Publish …" at bounding box center [323, 185] width 647 height 370
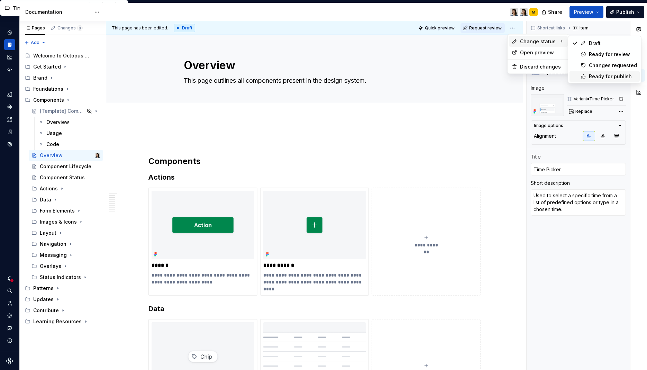
click at [587, 76] on div "Ready for publish" at bounding box center [605, 76] width 70 height 11
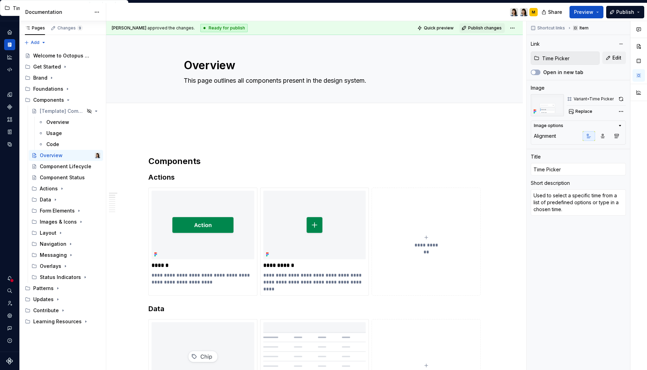
type textarea "*"
click at [488, 29] on span "Publish changes" at bounding box center [485, 28] width 34 height 6
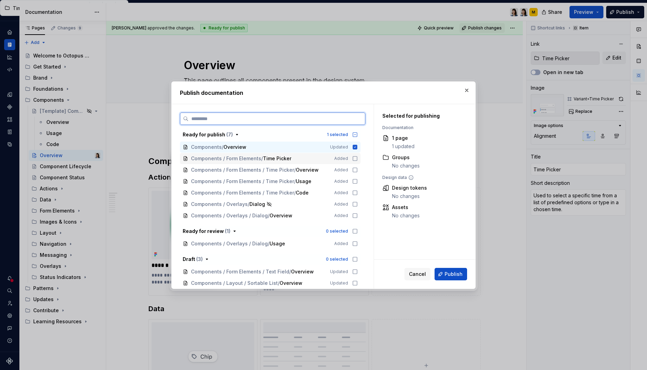
click at [355, 158] on icon at bounding box center [355, 159] width 6 height 6
click at [354, 170] on icon at bounding box center [355, 170] width 6 height 6
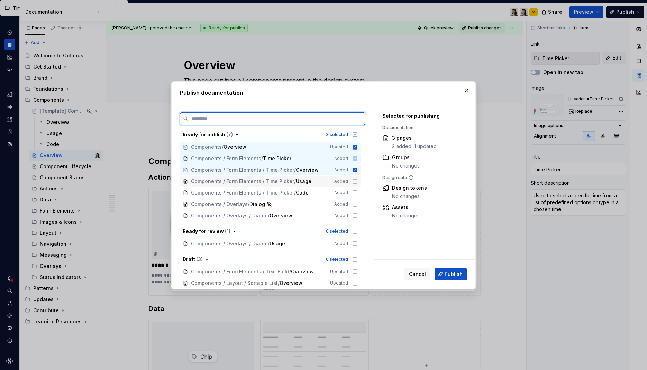
click at [354, 181] on icon at bounding box center [355, 182] width 6 height 6
click at [354, 193] on icon at bounding box center [355, 193] width 6 height 6
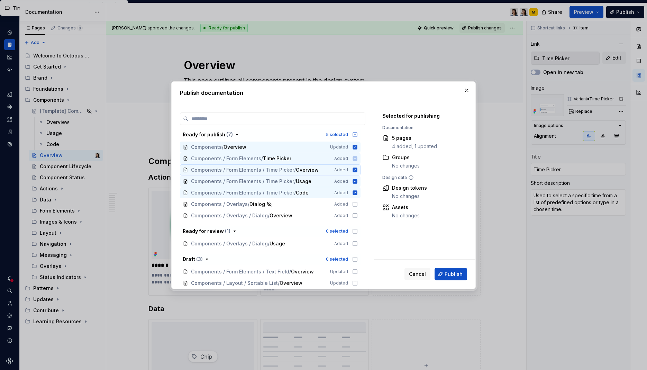
scroll to position [12, 0]
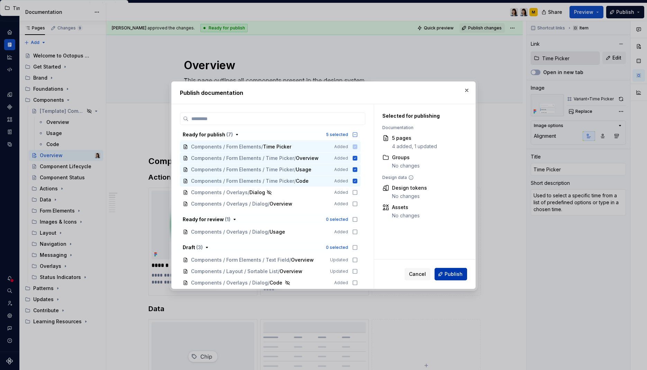
click at [452, 273] on span "Publish" at bounding box center [454, 274] width 18 height 7
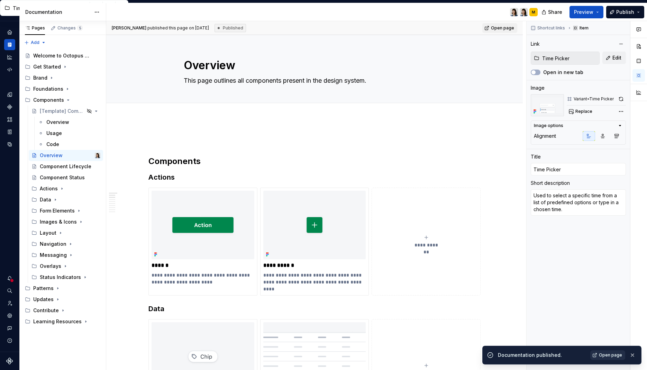
click at [614, 347] on span "Open page" at bounding box center [610, 355] width 23 height 6
type textarea "*"
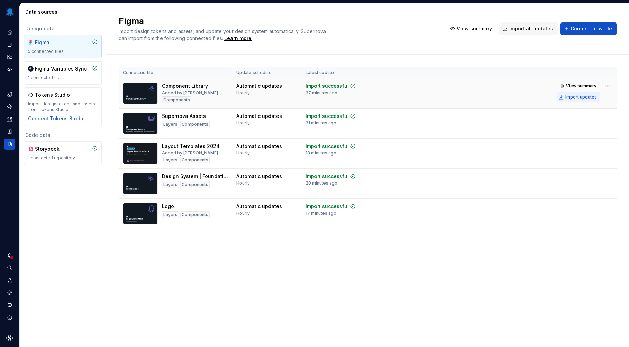
click at [575, 101] on button "Import updates" at bounding box center [578, 97] width 43 height 10
click at [575, 98] on div "Import updates" at bounding box center [580, 97] width 31 height 6
click at [591, 129] on div "Import updates" at bounding box center [580, 128] width 31 height 6
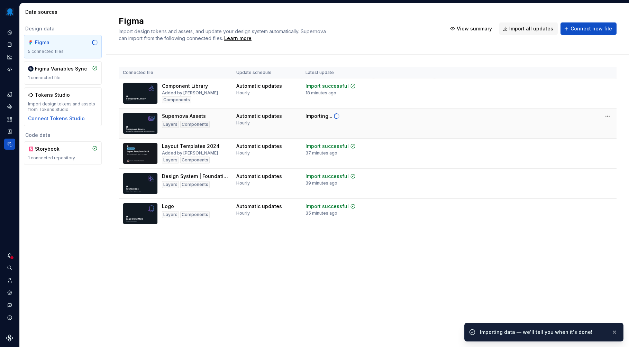
click at [400, 261] on div "Figma Import design tokens and assets, and update your design system automatica…" at bounding box center [367, 175] width 523 height 344
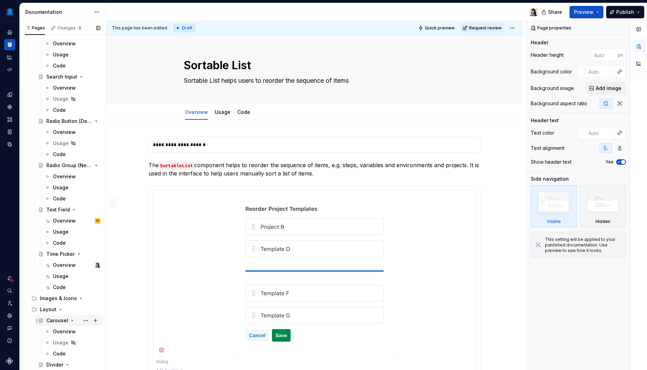
scroll to position [200, 0]
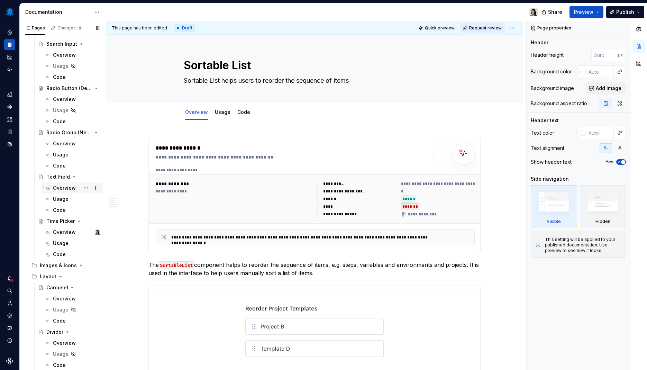
click at [68, 187] on div "Overview" at bounding box center [64, 187] width 23 height 7
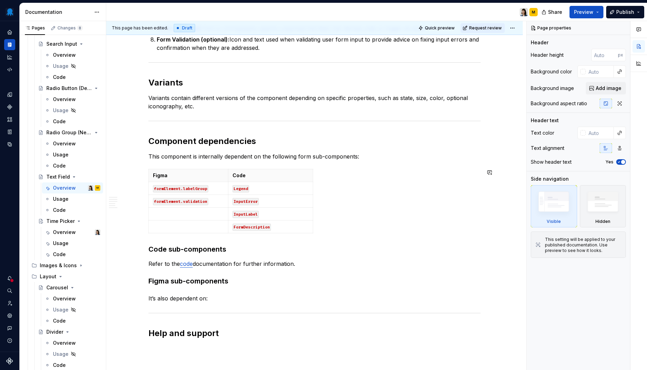
scroll to position [370, 0]
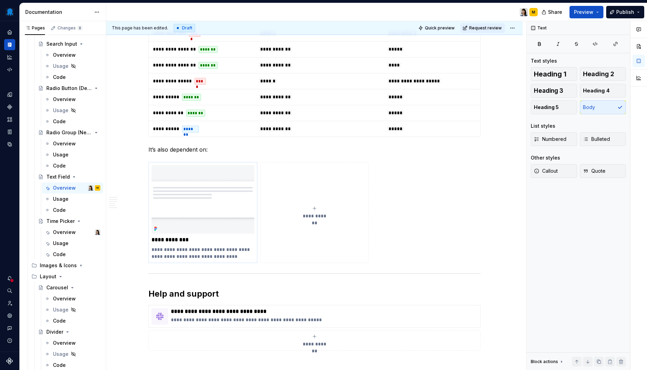
scroll to position [1229, 0]
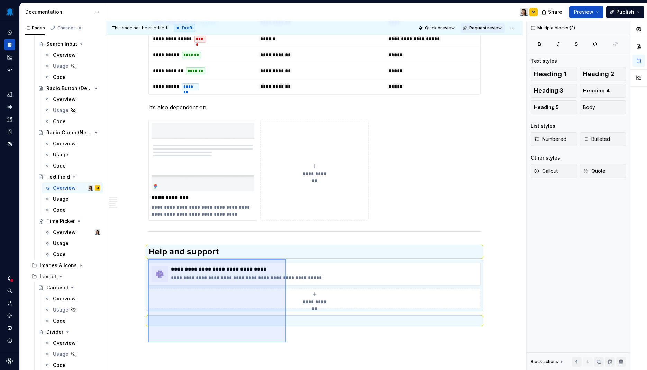
drag, startPoint x: 148, startPoint y: 264, endPoint x: 286, endPoint y: 342, distance: 158.5
click at [286, 342] on div "**********" at bounding box center [316, 195] width 420 height 349
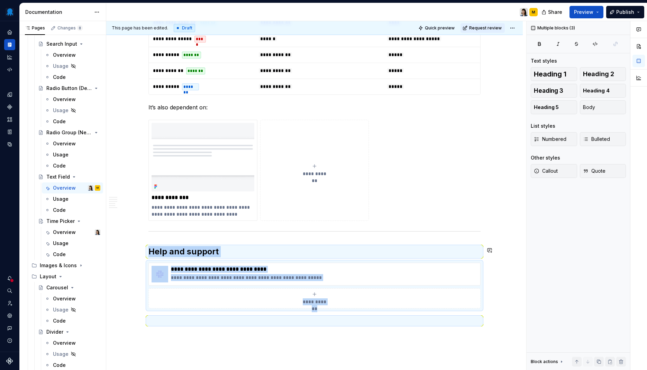
scroll to position [1245, 0]
copy div "**********"
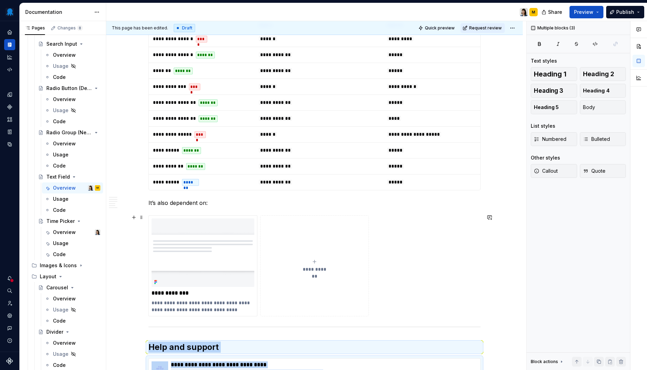
scroll to position [1215, 0]
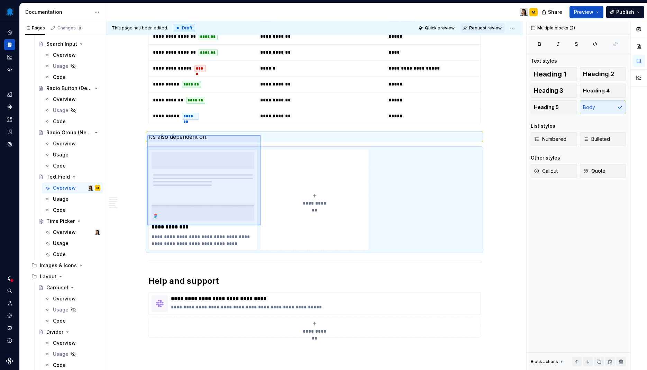
drag, startPoint x: 147, startPoint y: 135, endPoint x: 258, endPoint y: 220, distance: 139.9
click at [261, 226] on div "**********" at bounding box center [316, 195] width 420 height 349
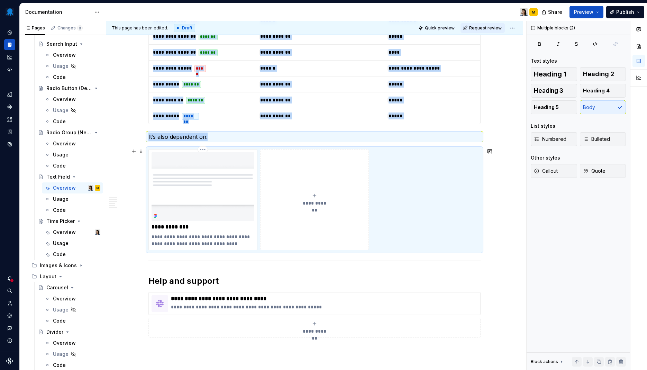
copy div "**********"
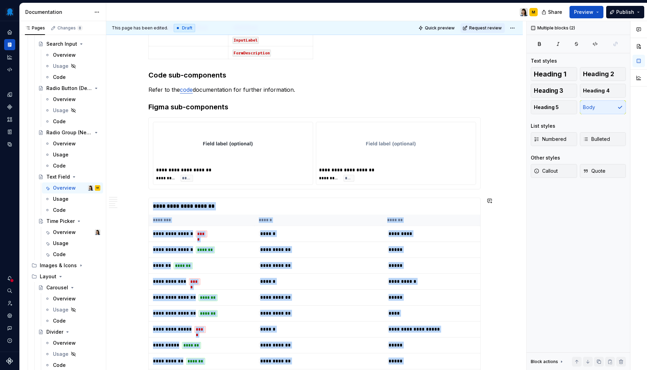
scroll to position [842, 0]
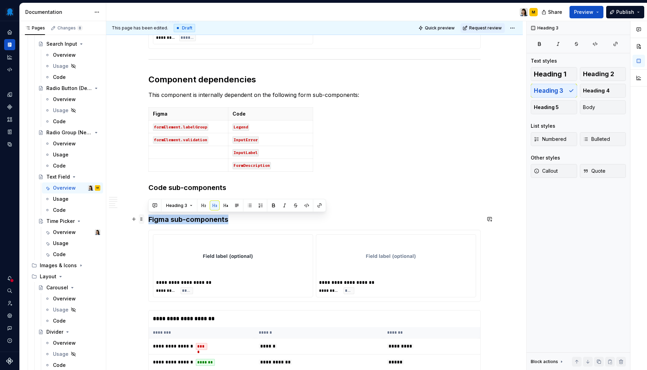
drag, startPoint x: 216, startPoint y: 221, endPoint x: 144, endPoint y: 221, distance: 72.0
click at [148, 221] on div "**********" at bounding box center [314, 15] width 332 height 1441
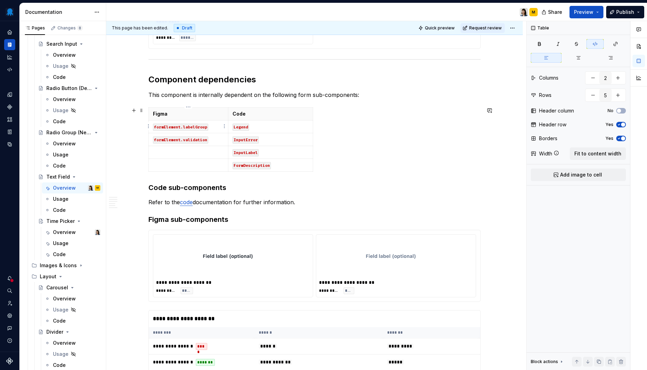
click at [202, 129] on code "formElement.labelGroup" at bounding box center [180, 127] width 55 height 7
click at [209, 128] on p "formElement.labelGroup" at bounding box center [188, 126] width 71 height 7
drag, startPoint x: 209, startPoint y: 128, endPoint x: 176, endPoint y: 55, distance: 80.0
click at [169, 130] on p "formElement.labelGroup" at bounding box center [188, 126] width 71 height 7
copy code "formElement.labelGroup"
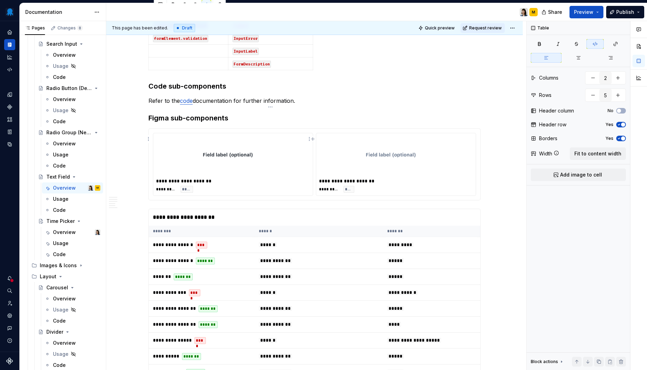
scroll to position [976, 0]
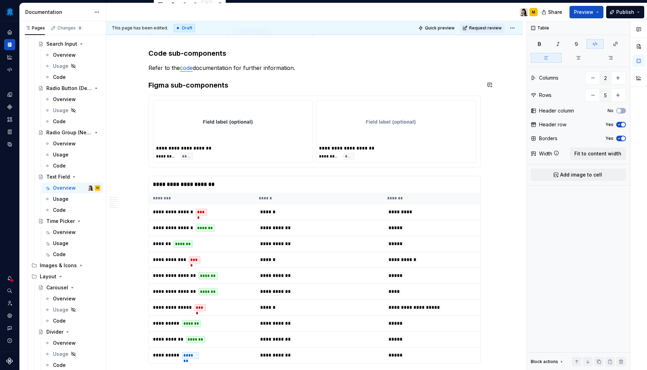
type textarea "*"
